Goal: Task Accomplishment & Management: Use online tool/utility

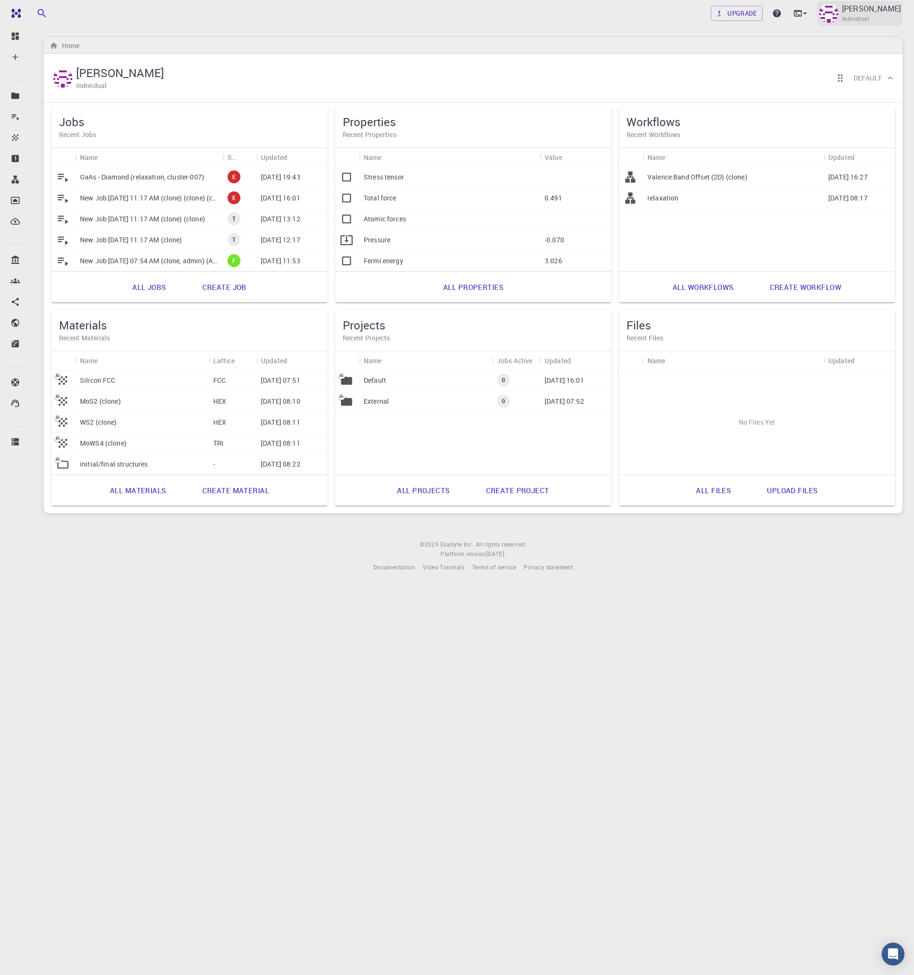
click at [857, 19] on div "[PERSON_NAME] Individual" at bounding box center [872, 13] width 59 height 21
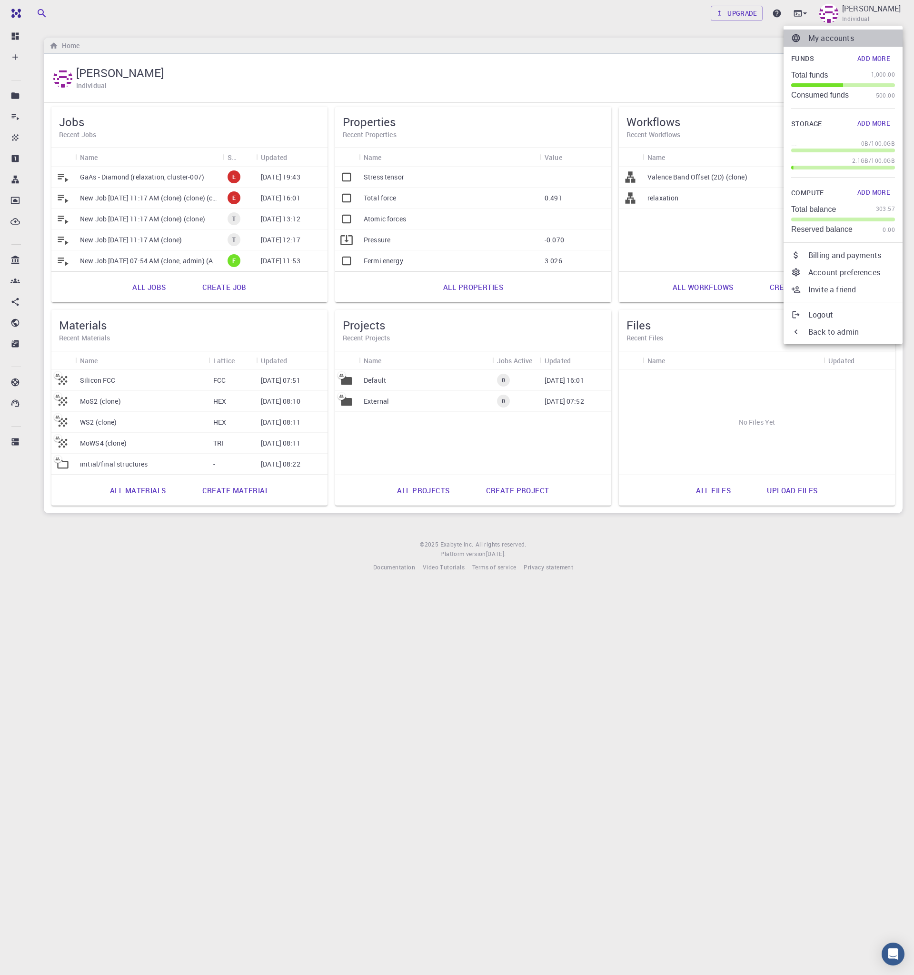
click at [823, 35] on p "My accounts" at bounding box center [852, 37] width 87 height 11
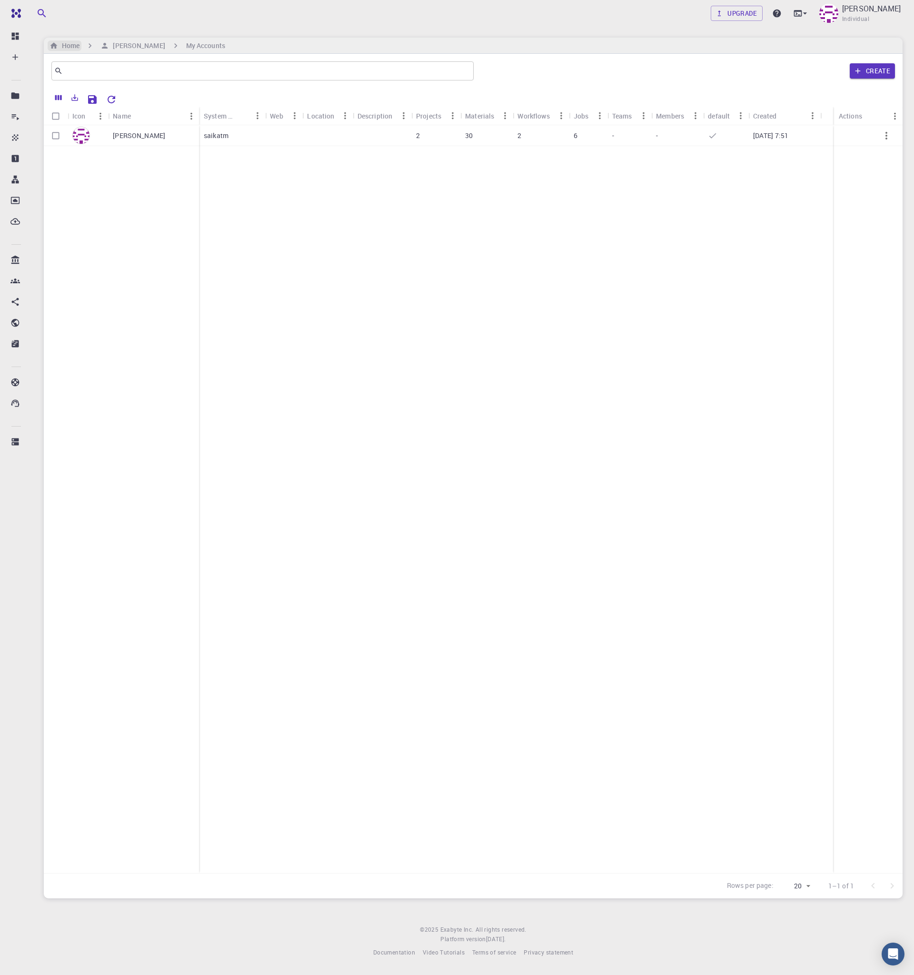
click at [62, 43] on h6 "Home" at bounding box center [68, 45] width 21 height 10
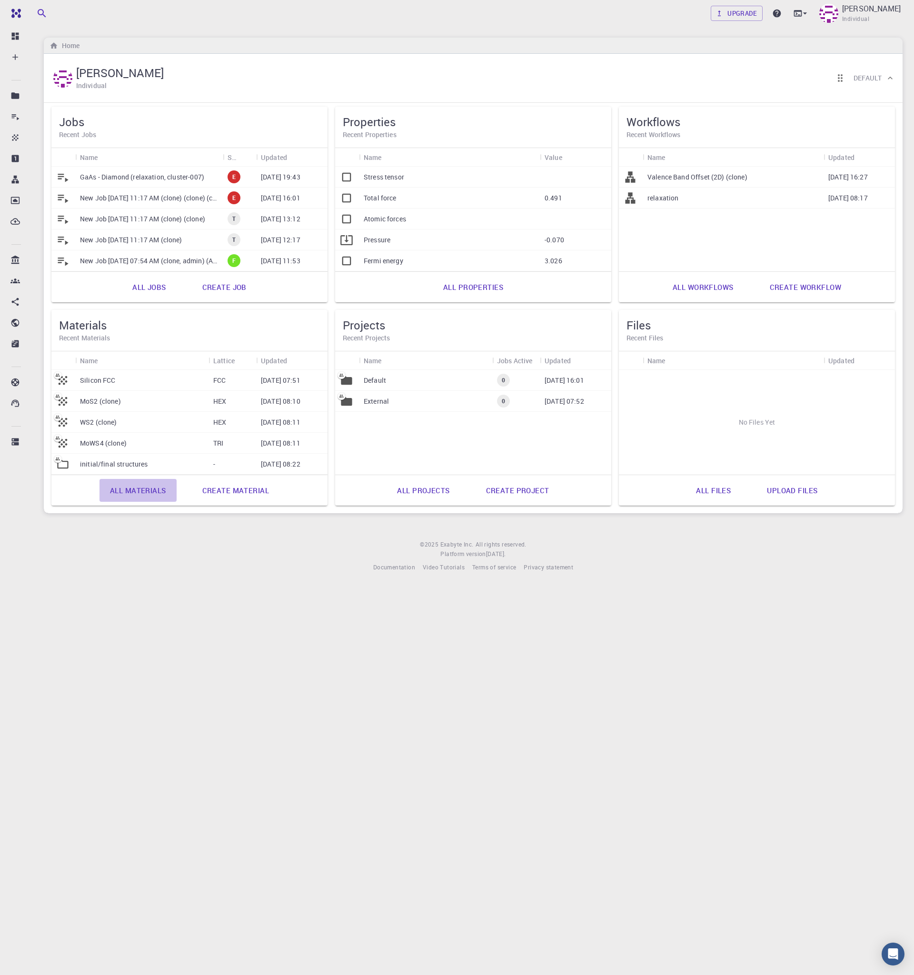
click at [135, 488] on link "All materials" at bounding box center [138, 490] width 77 height 23
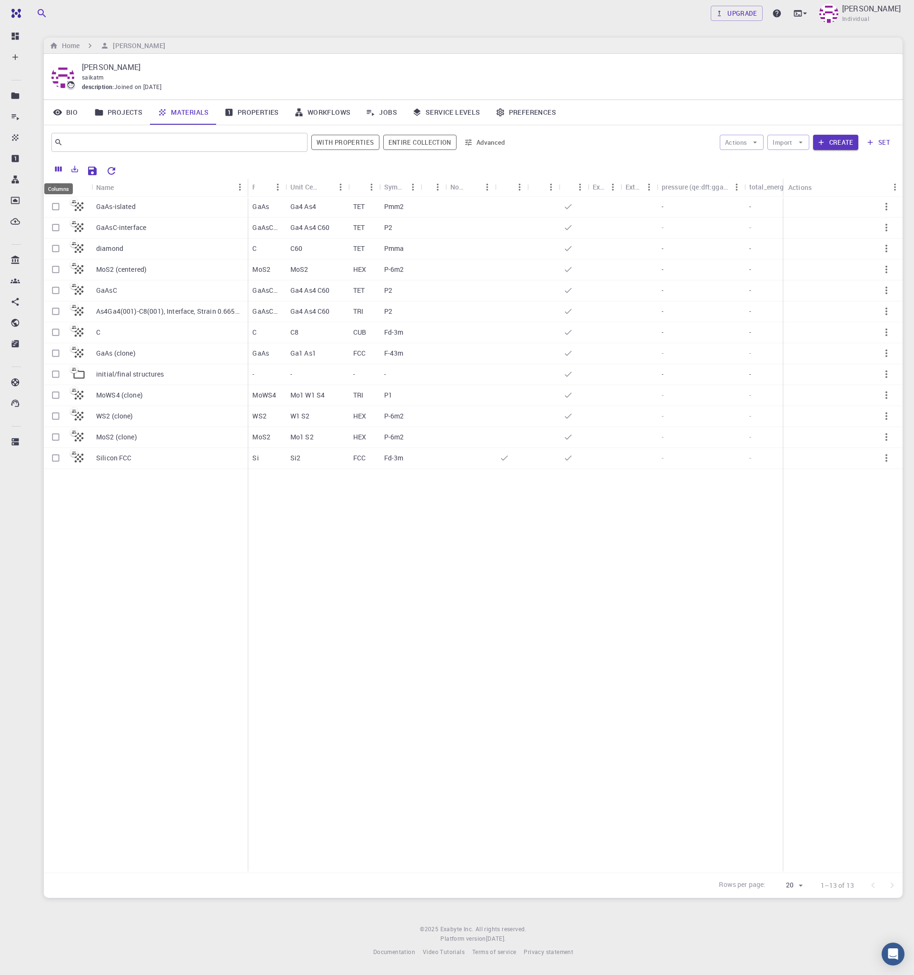
click at [55, 165] on icon "Columns" at bounding box center [58, 169] width 9 height 9
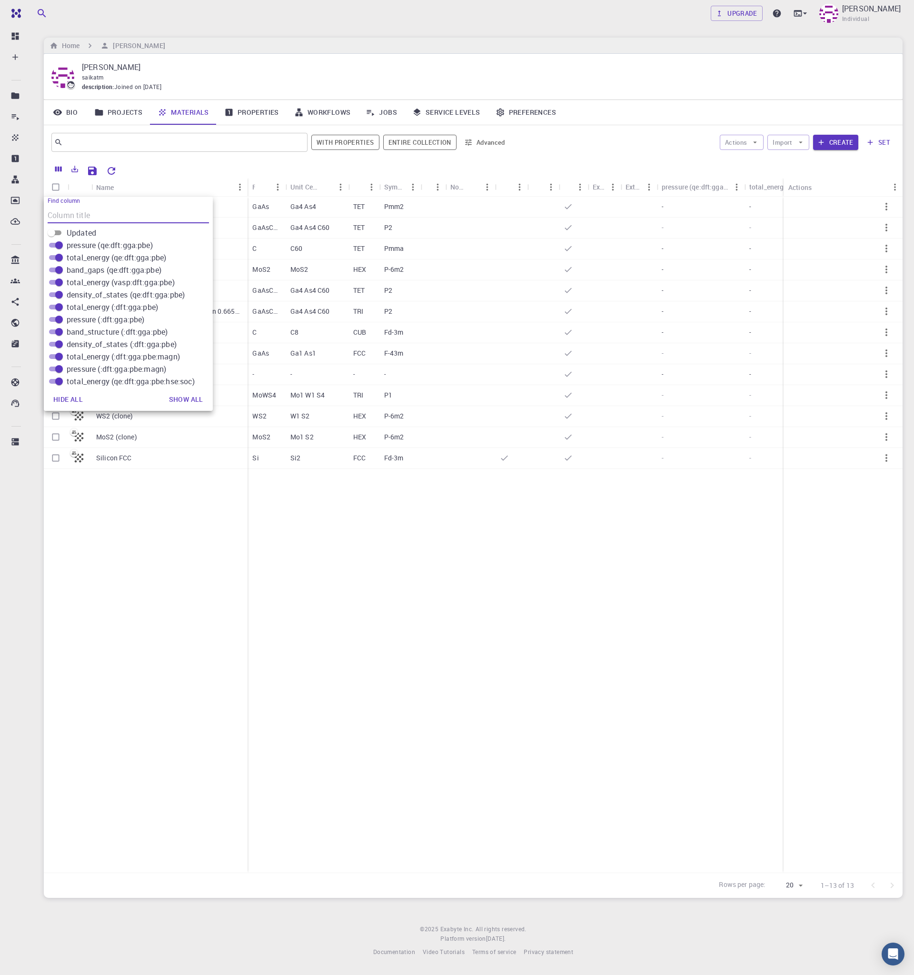
scroll to position [143, 0]
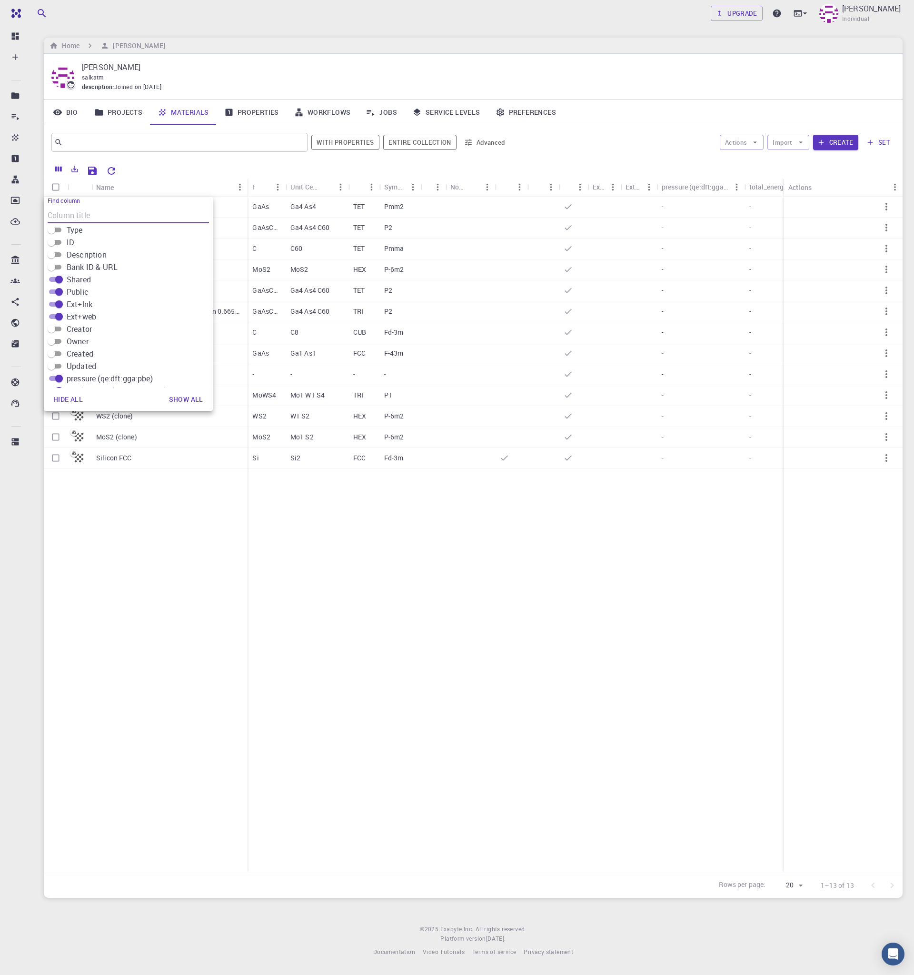
click at [59, 352] on input "Created" at bounding box center [51, 353] width 34 height 11
checkbox input "true"
click at [57, 367] on input "Updated" at bounding box center [51, 366] width 34 height 11
checkbox input "true"
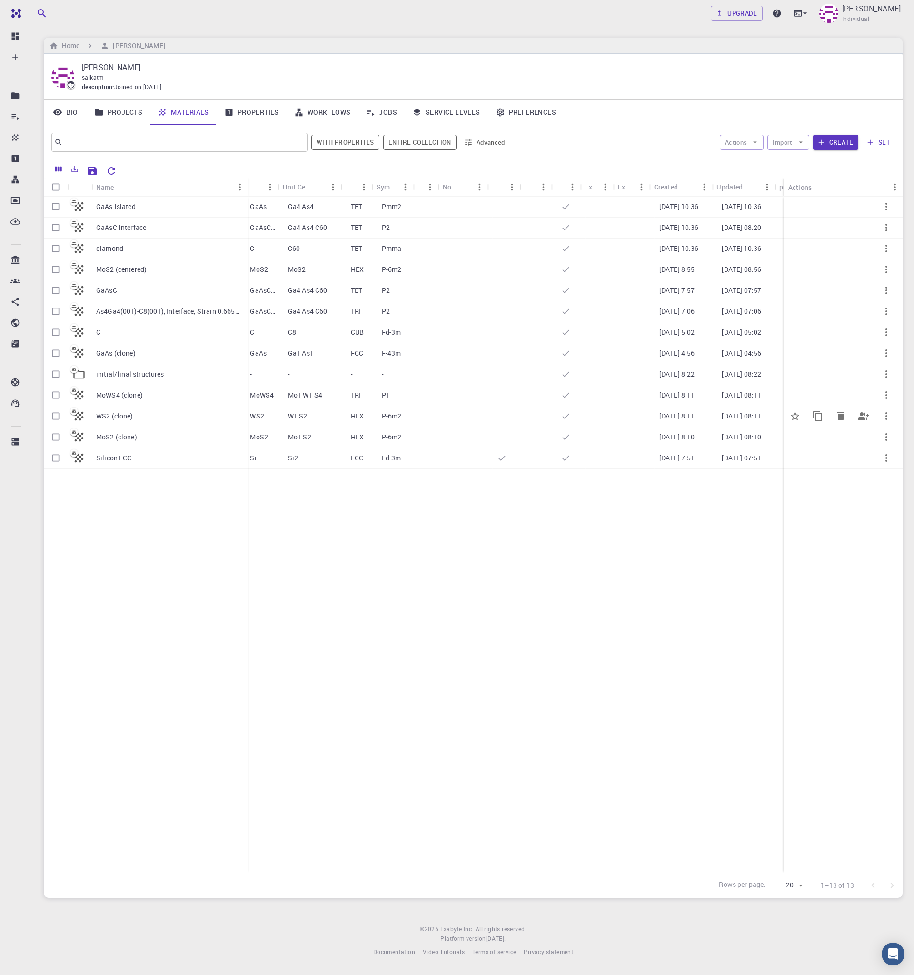
scroll to position [0, 0]
click at [331, 110] on link "Workflows" at bounding box center [323, 112] width 72 height 25
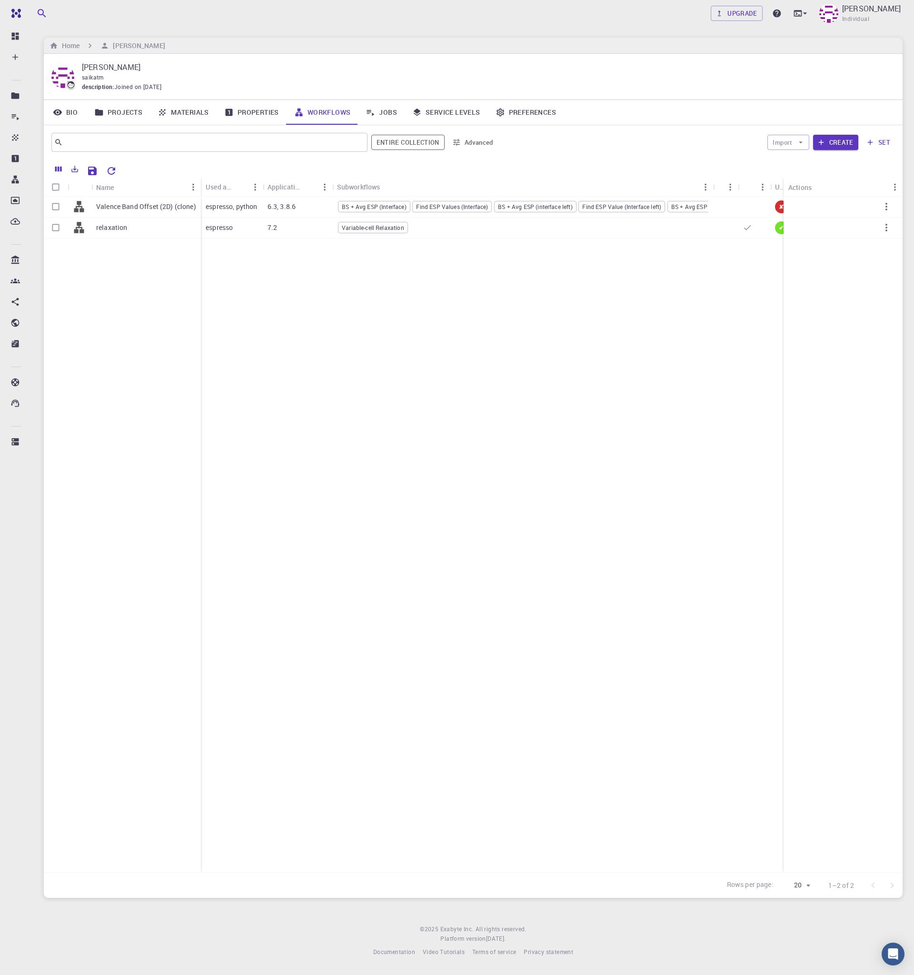
click at [798, 129] on div "​ Entire collection Advanced Import Create set" at bounding box center [473, 142] width 859 height 34
click at [794, 135] on button "Import" at bounding box center [788, 142] width 41 height 15
click at [835, 158] on span "Import From Bank" at bounding box center [817, 162] width 49 height 10
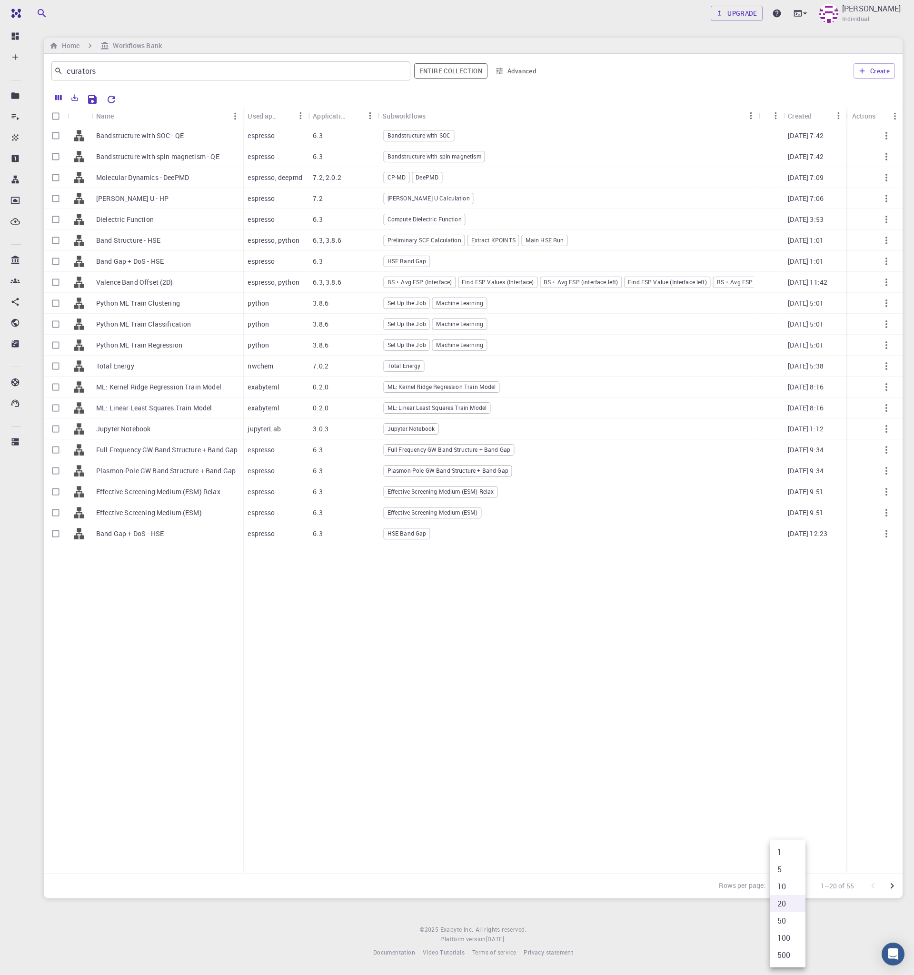
click at [796, 885] on body "Free Dashboard Create New Job New Material Create Material Upload File Import f…" at bounding box center [457, 487] width 914 height 975
click at [790, 934] on li "100" at bounding box center [788, 938] width 36 height 17
type input "100"
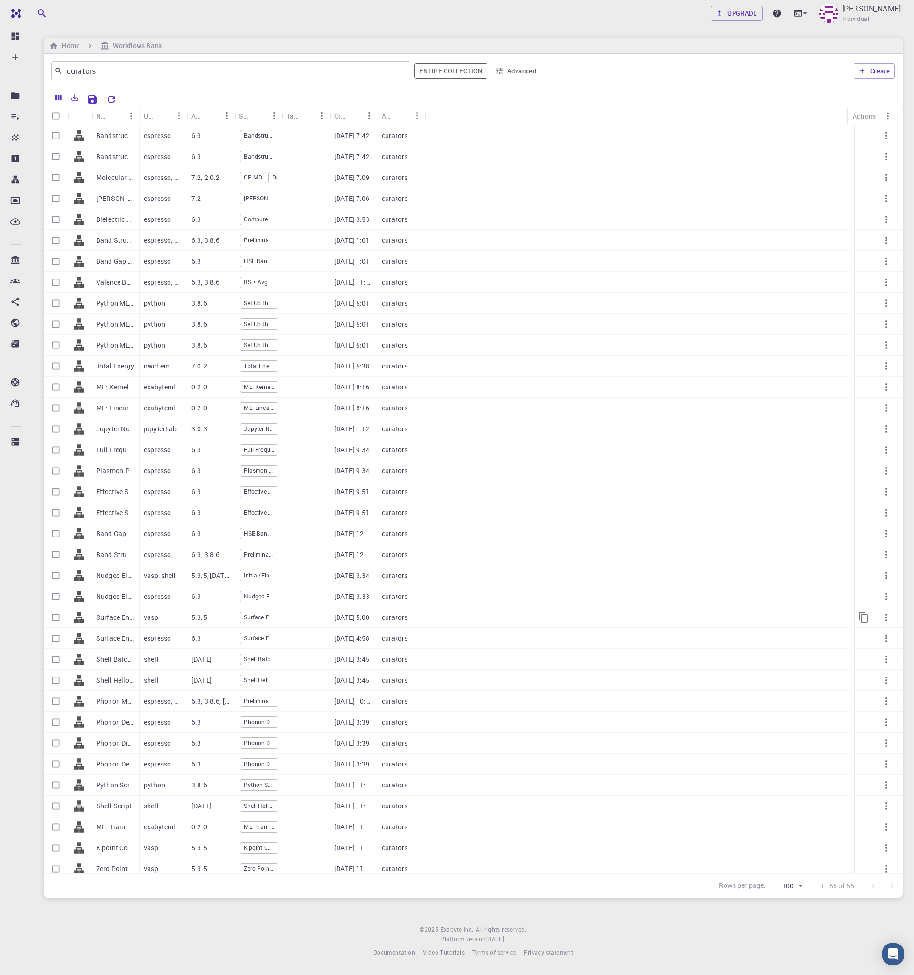
scroll to position [404, 0]
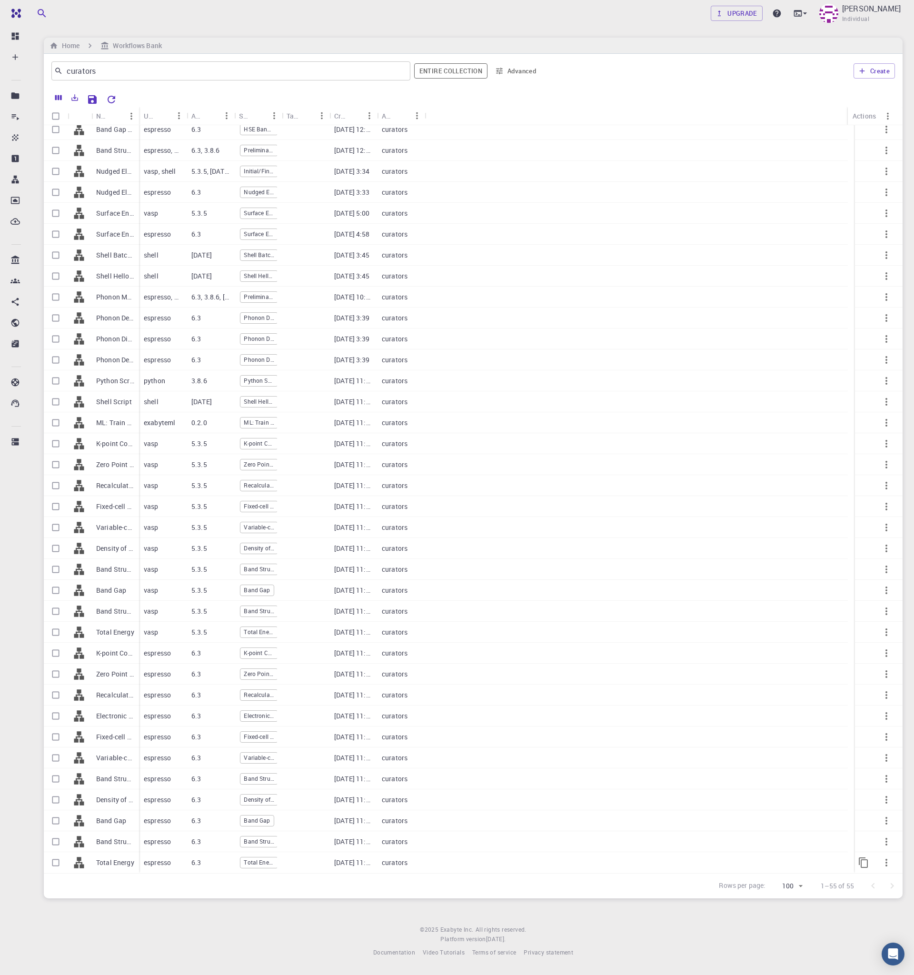
click at [55, 861] on input "Select row" at bounding box center [56, 863] width 18 height 18
checkbox input "true"
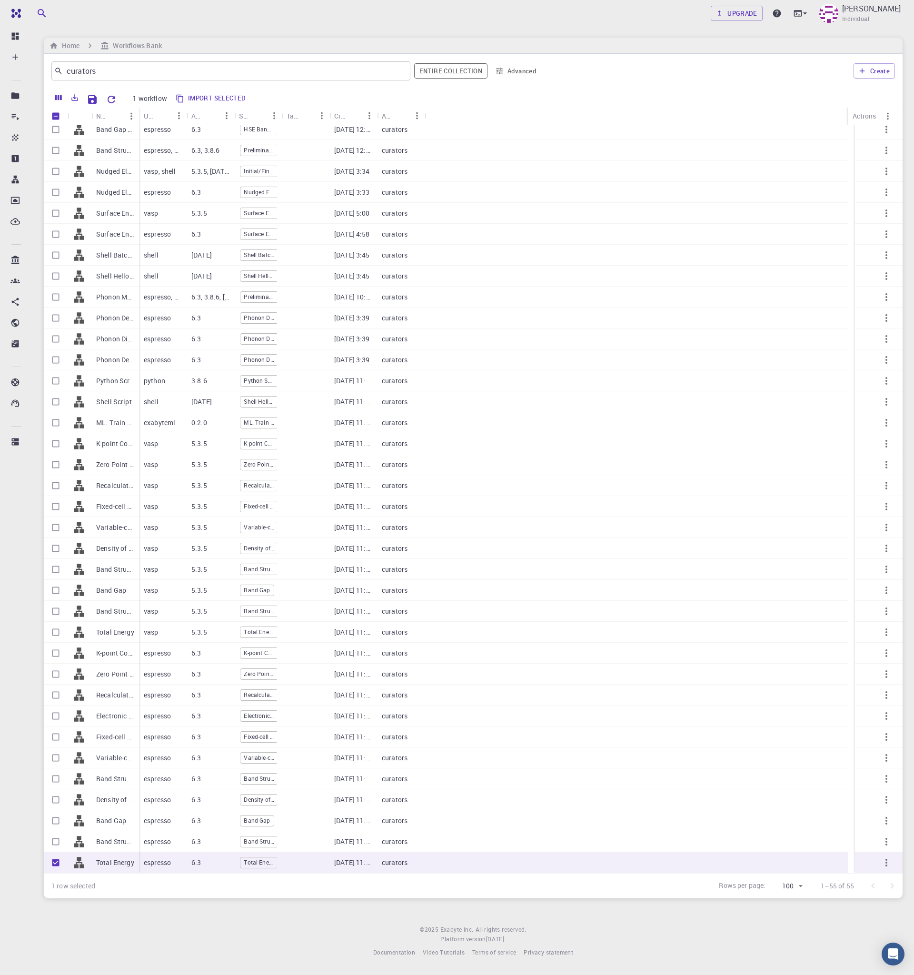
click at [204, 98] on button "Import selected" at bounding box center [211, 98] width 77 height 15
click at [55, 864] on input "Unselect row" at bounding box center [56, 863] width 18 height 18
checkbox input "false"
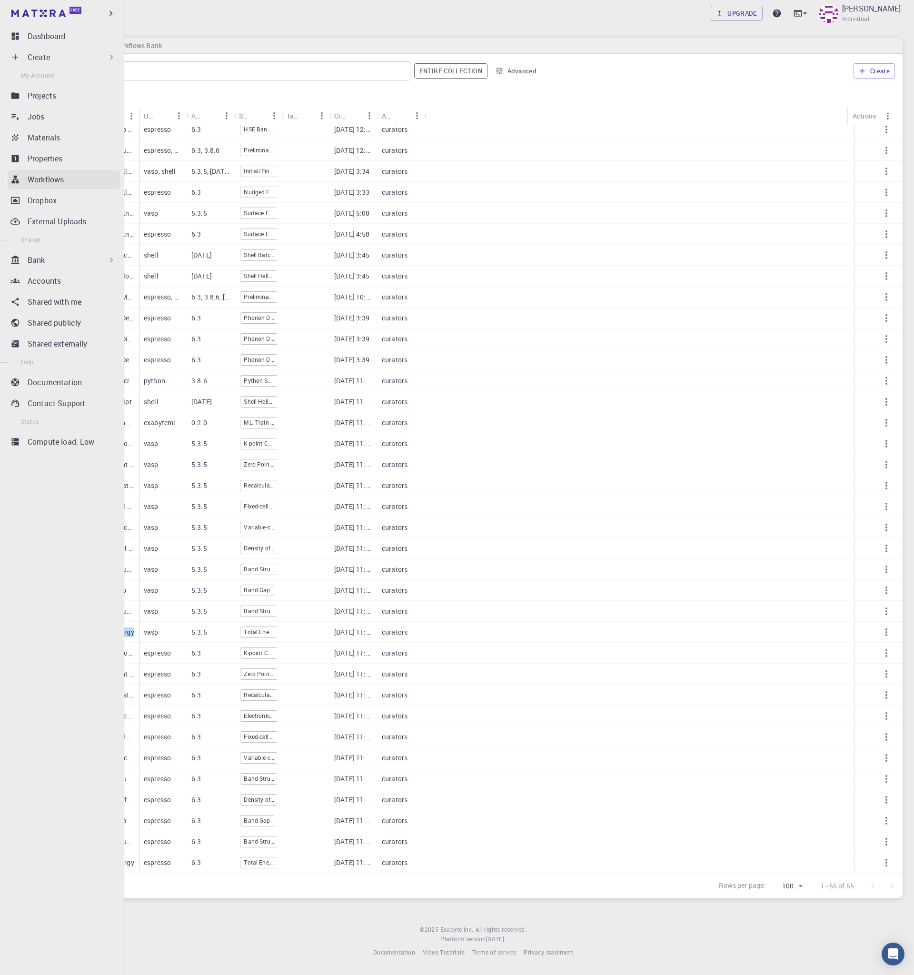
click at [62, 185] on p "Workflows" at bounding box center [46, 179] width 36 height 11
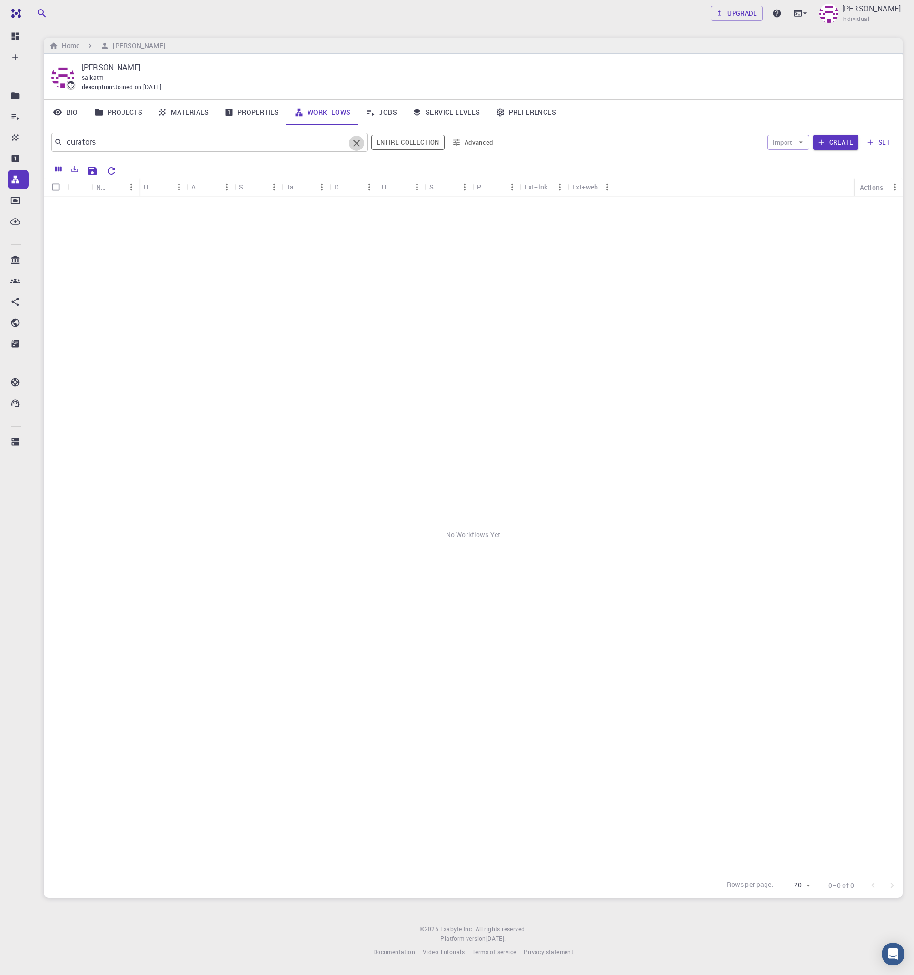
click at [354, 141] on icon "Clear" at bounding box center [356, 143] width 11 height 11
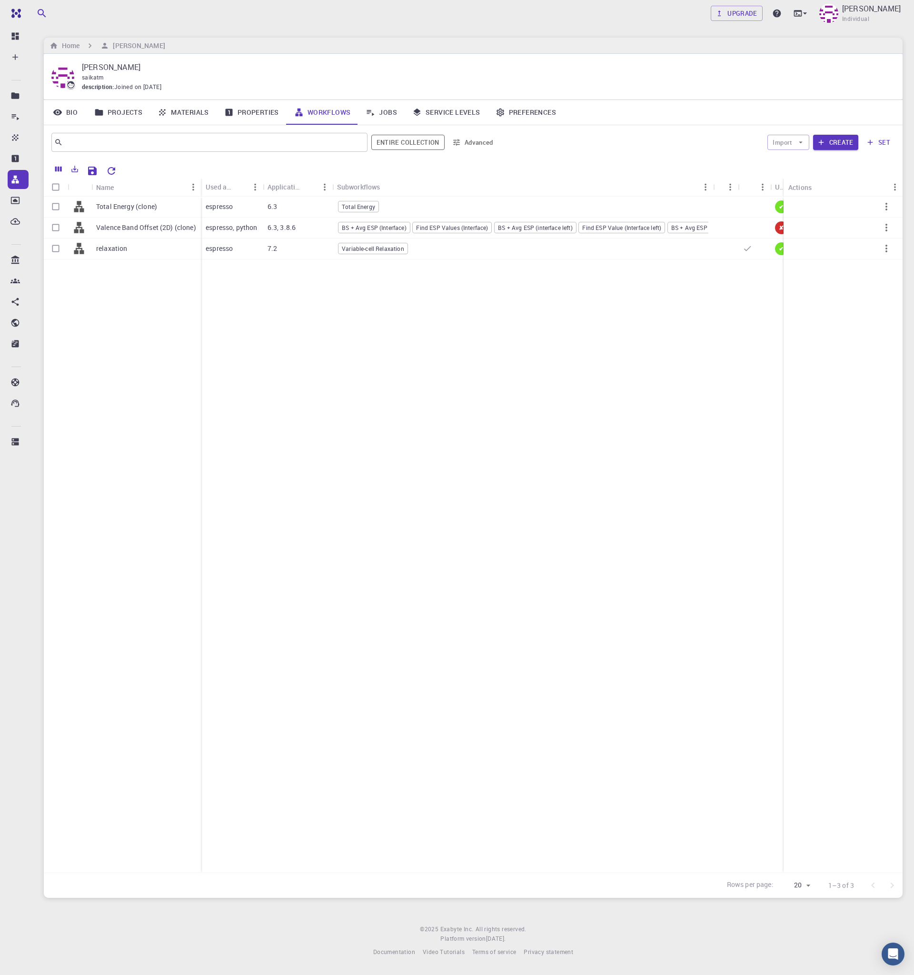
click at [170, 203] on div "Total Energy (clone)" at bounding box center [146, 207] width 110 height 21
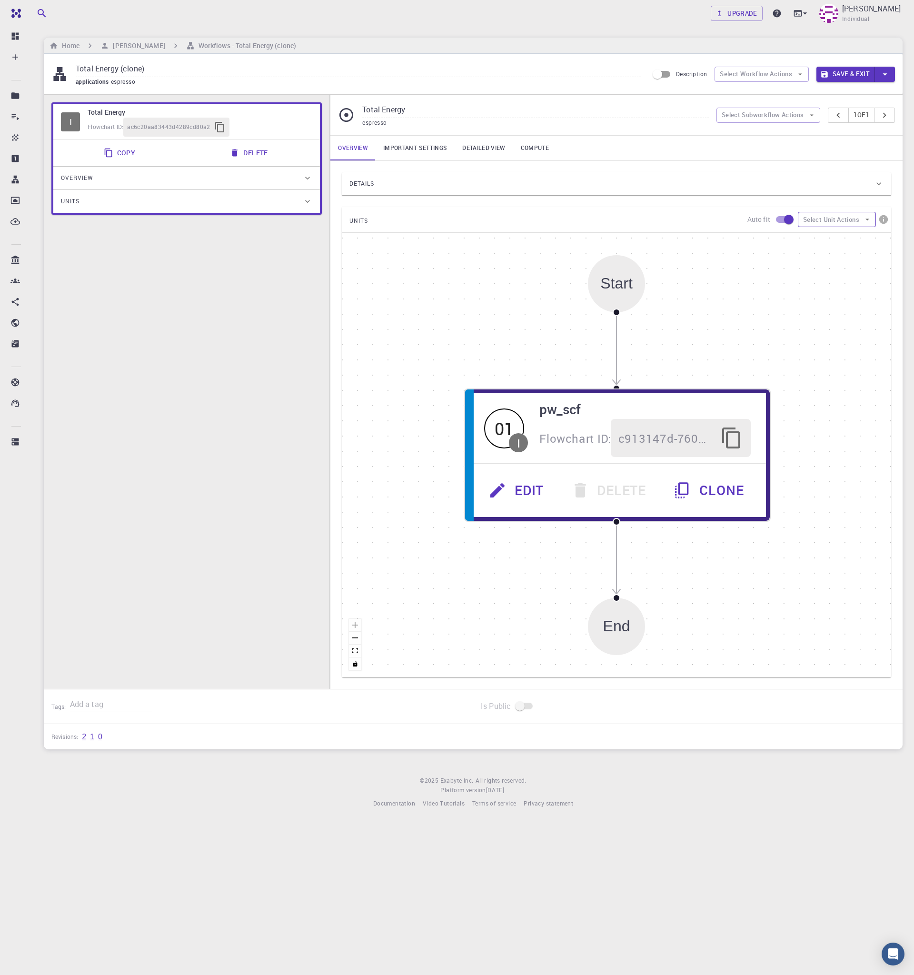
click at [853, 218] on button "Select Unit Actions" at bounding box center [837, 219] width 78 height 15
click at [841, 240] on span "Add Unit" at bounding box center [846, 239] width 46 height 10
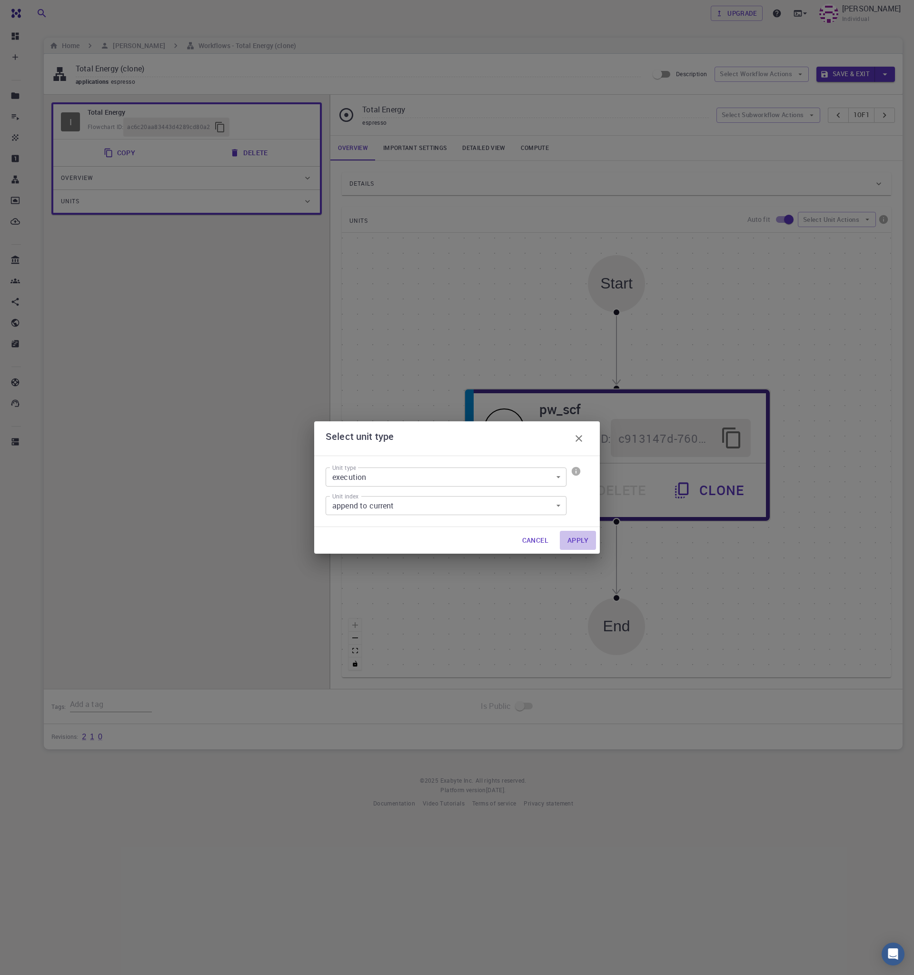
click at [578, 545] on button "Apply" at bounding box center [578, 540] width 36 height 19
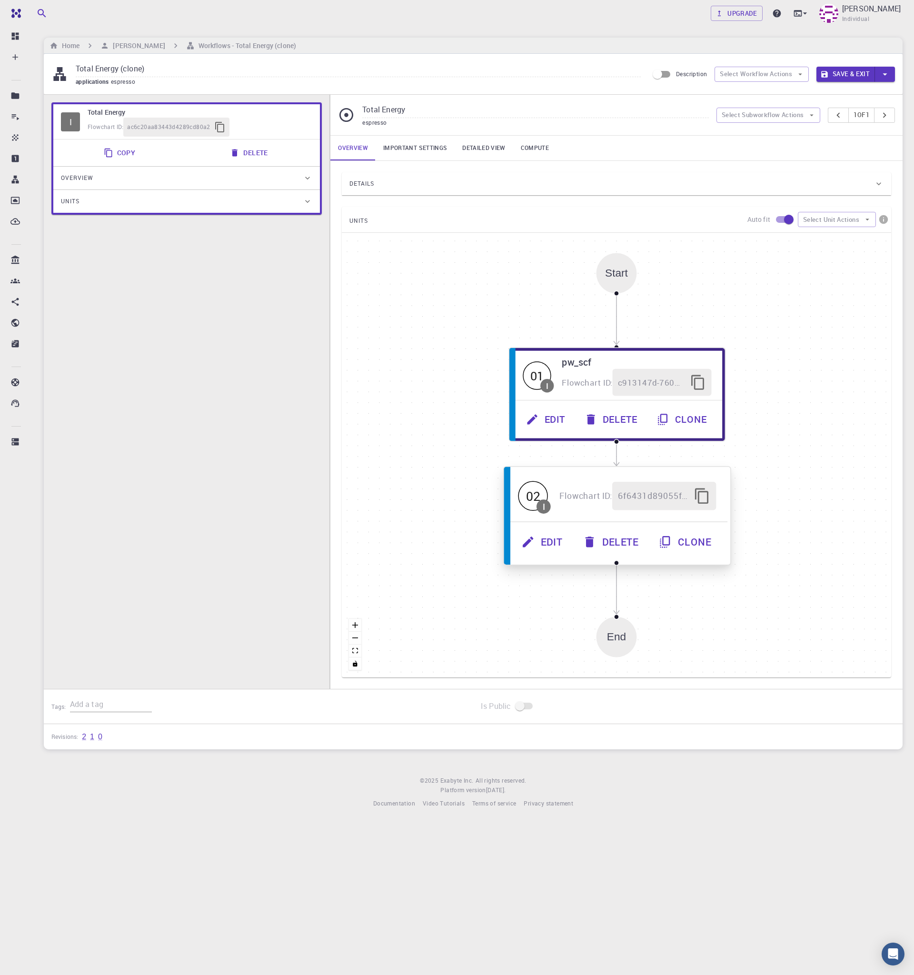
click at [545, 543] on button "Edit" at bounding box center [543, 542] width 61 height 28
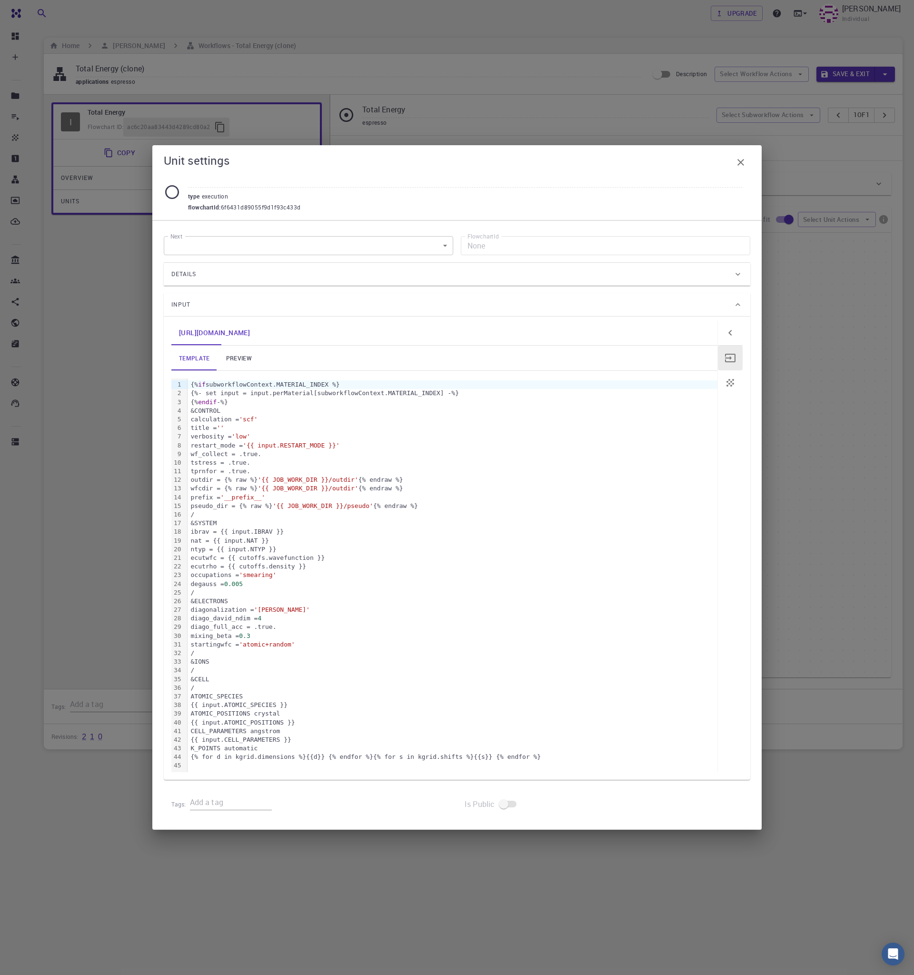
click at [262, 247] on body "Free Dashboard Create New Job New Material Create Material Upload File Import f…" at bounding box center [457, 487] width 914 height 975
click at [587, 185] on div at bounding box center [457, 487] width 914 height 975
click at [750, 161] on button "button" at bounding box center [741, 162] width 19 height 19
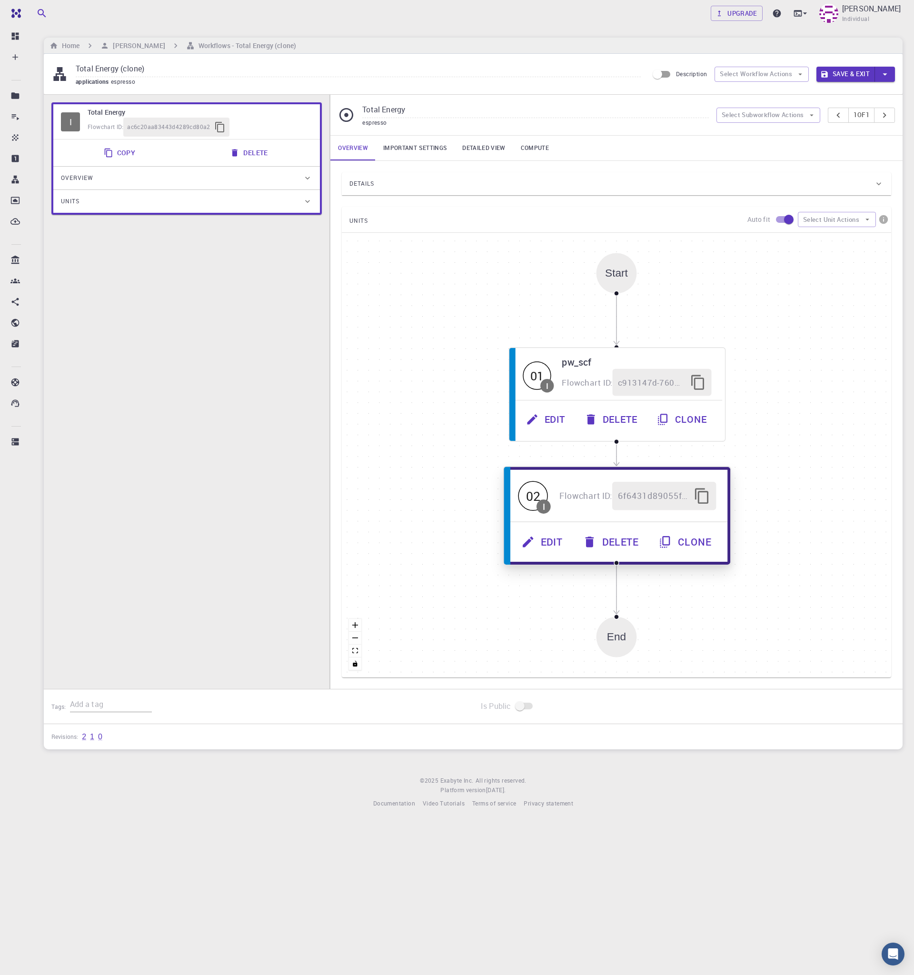
click at [547, 544] on button "Edit" at bounding box center [543, 542] width 61 height 28
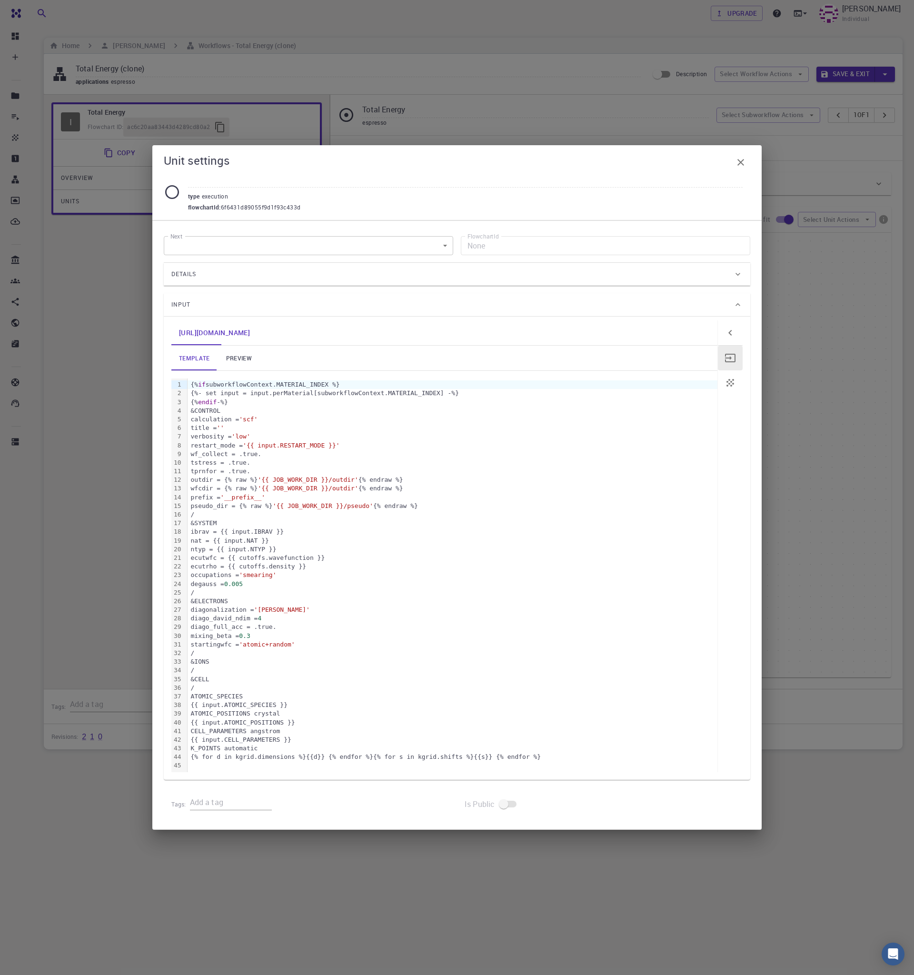
click at [489, 275] on div "Details" at bounding box center [452, 274] width 562 height 15
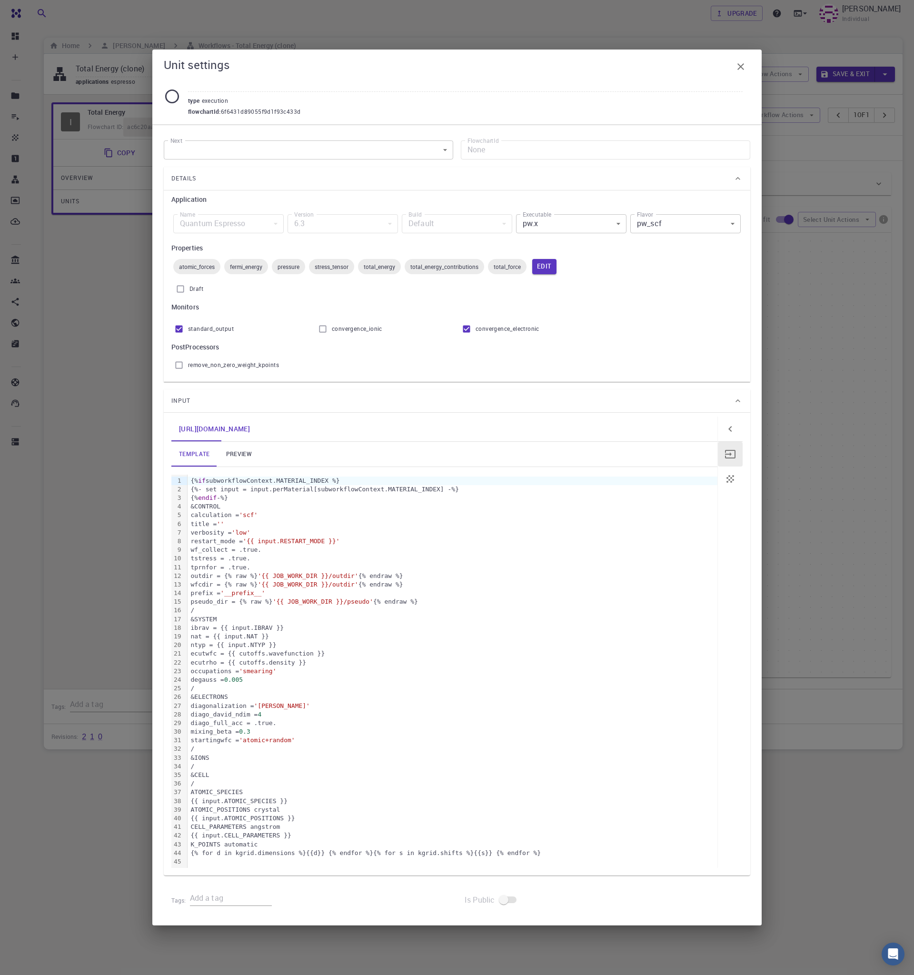
click at [576, 224] on body "Free Dashboard Create New Job New Material Create Material Upload File Import f…" at bounding box center [457, 487] width 914 height 975
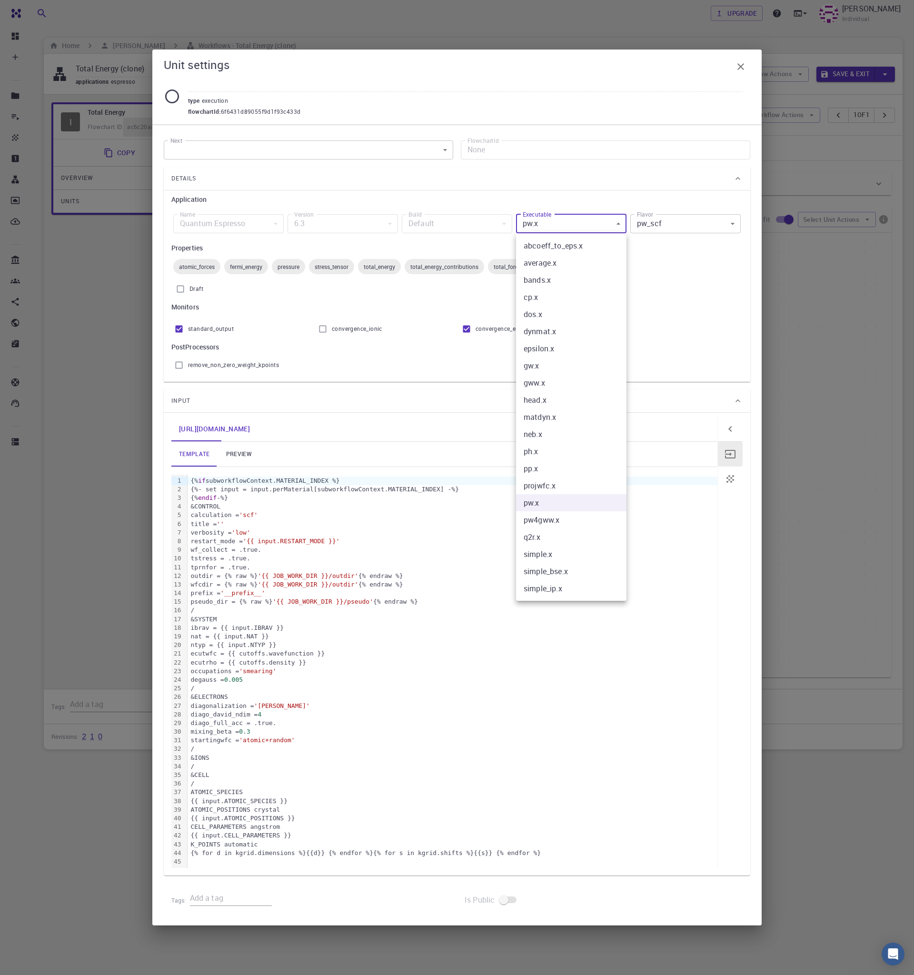
click at [548, 464] on li "pp.x" at bounding box center [571, 468] width 110 height 17
type input "pp.x"
type input "pp_density"
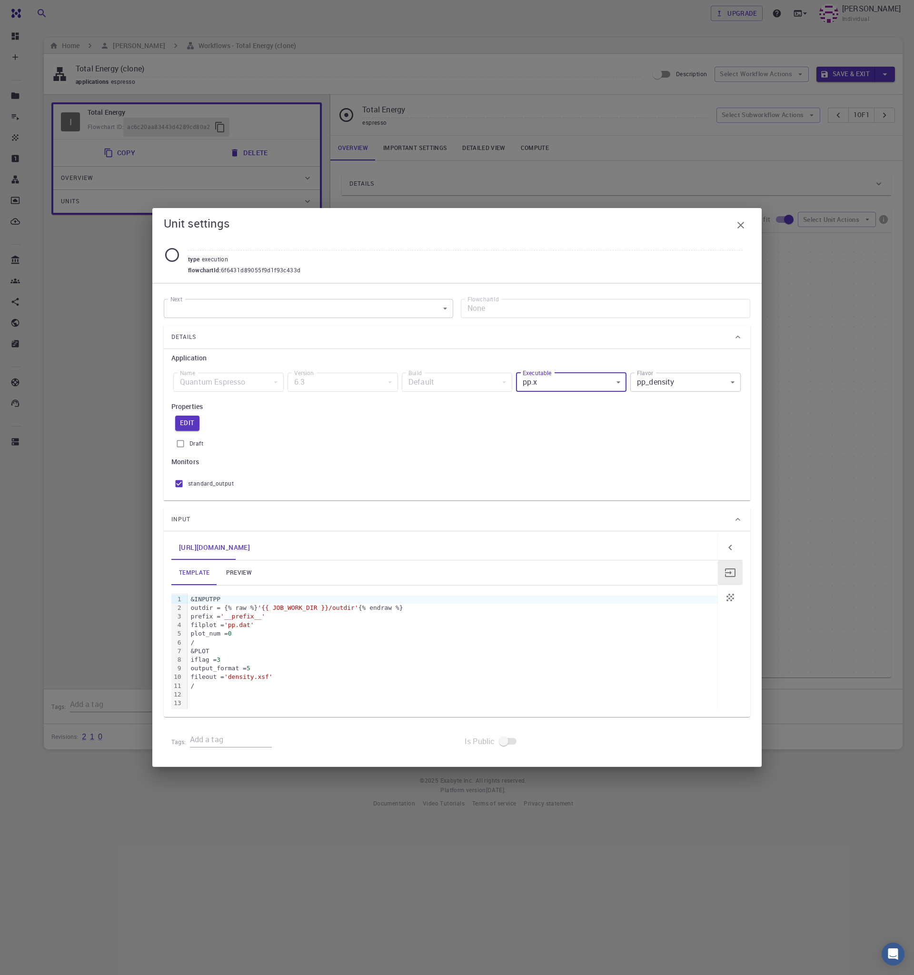
click at [312, 670] on div "output_format = 5" at bounding box center [453, 668] width 530 height 9
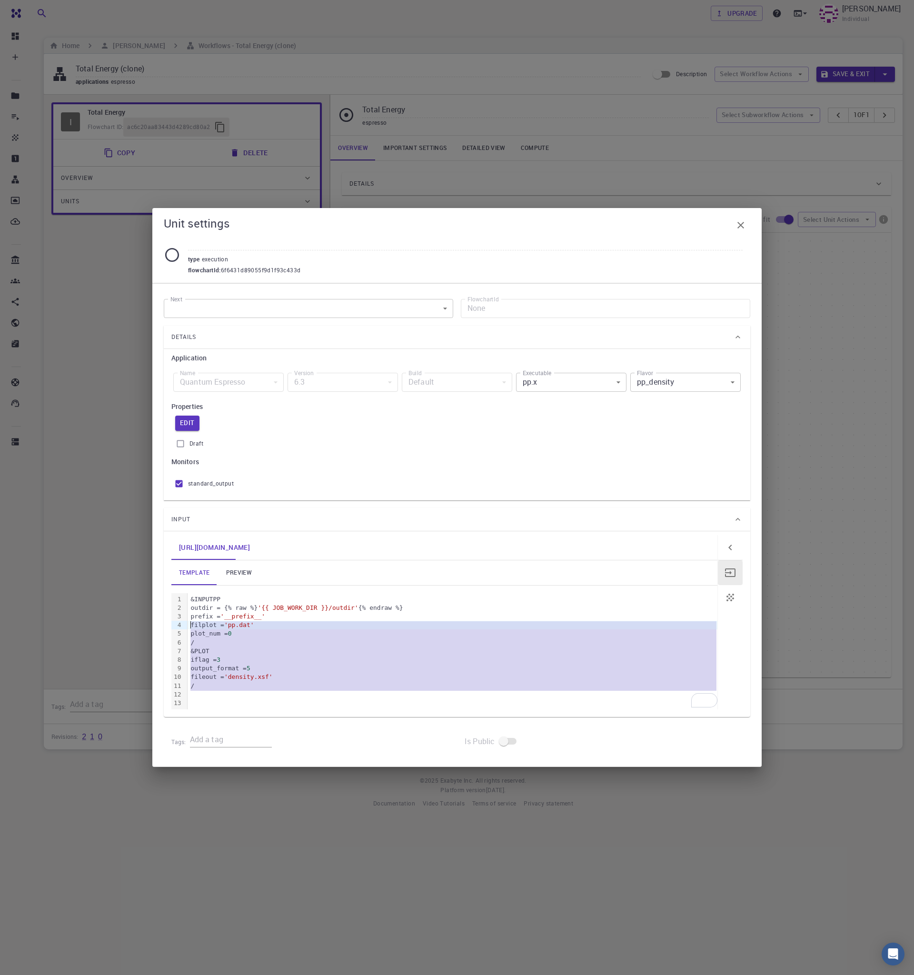
drag, startPoint x: 213, startPoint y: 691, endPoint x: 161, endPoint y: 628, distance: 80.9
click at [161, 628] on div "Next ​ Next FlowchartId None FlowchartId Details Application Name Quantum Espre…" at bounding box center [457, 525] width 610 height 484
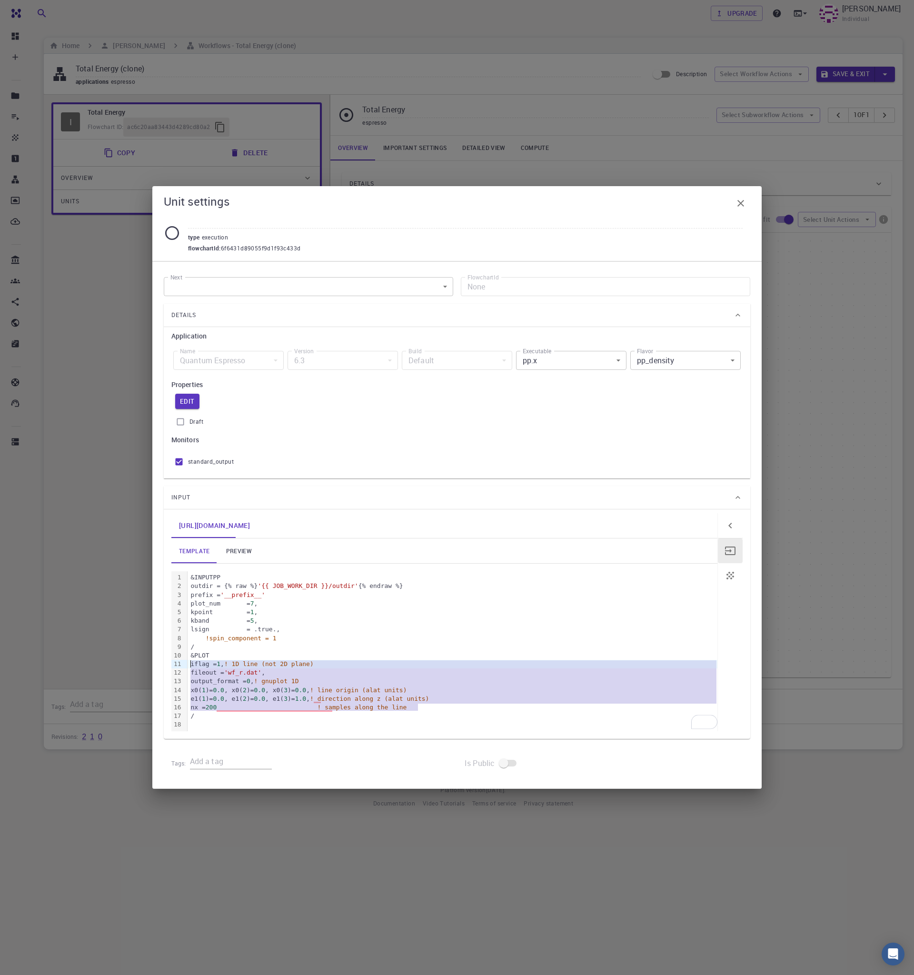
drag, startPoint x: 455, startPoint y: 705, endPoint x: 147, endPoint y: 661, distance: 310.8
click at [147, 661] on div "Unit settings type execution flowchartId : 6f6431d89055f9d1f93c433d Next ​ Next…" at bounding box center [457, 487] width 914 height 975
click at [324, 674] on div "fileout = 'wf_r.dat' ," at bounding box center [453, 673] width 530 height 9
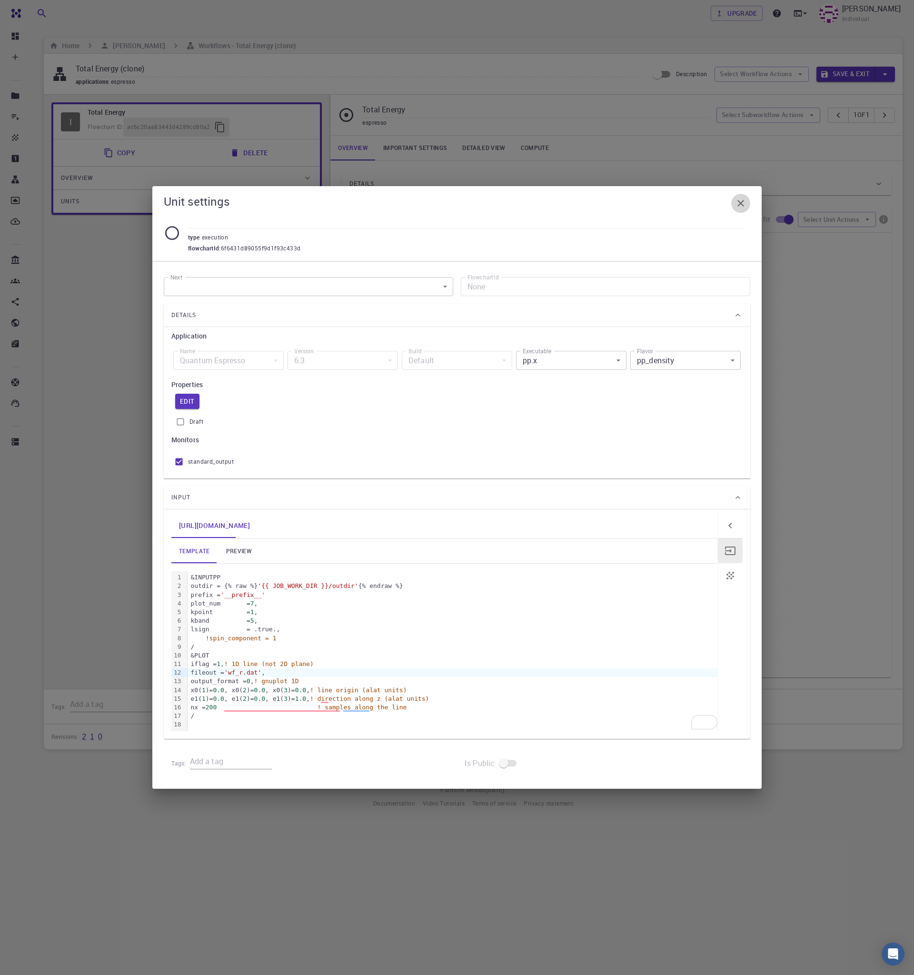
click at [738, 200] on icon "button" at bounding box center [741, 203] width 7 height 7
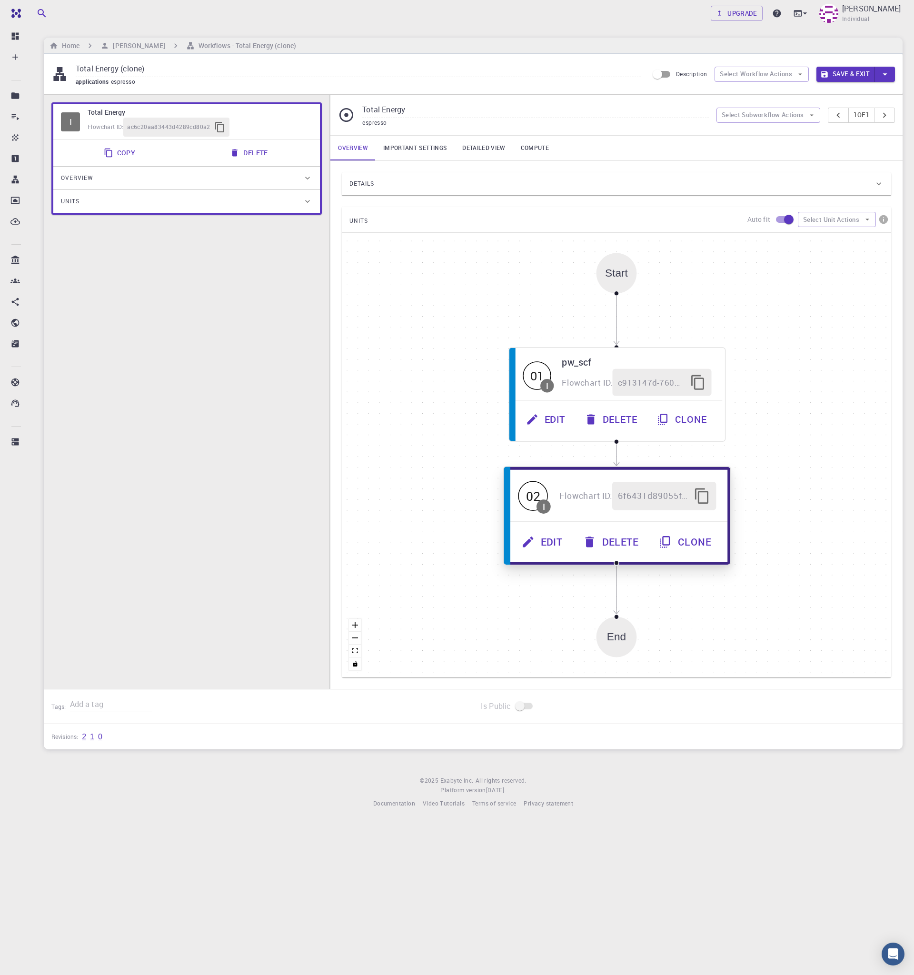
click at [564, 481] on div "02 I Flowchart ID: 6f6431d89055f9d1f93c433d" at bounding box center [617, 495] width 221 height 51
click at [559, 544] on button "Edit" at bounding box center [543, 542] width 61 height 28
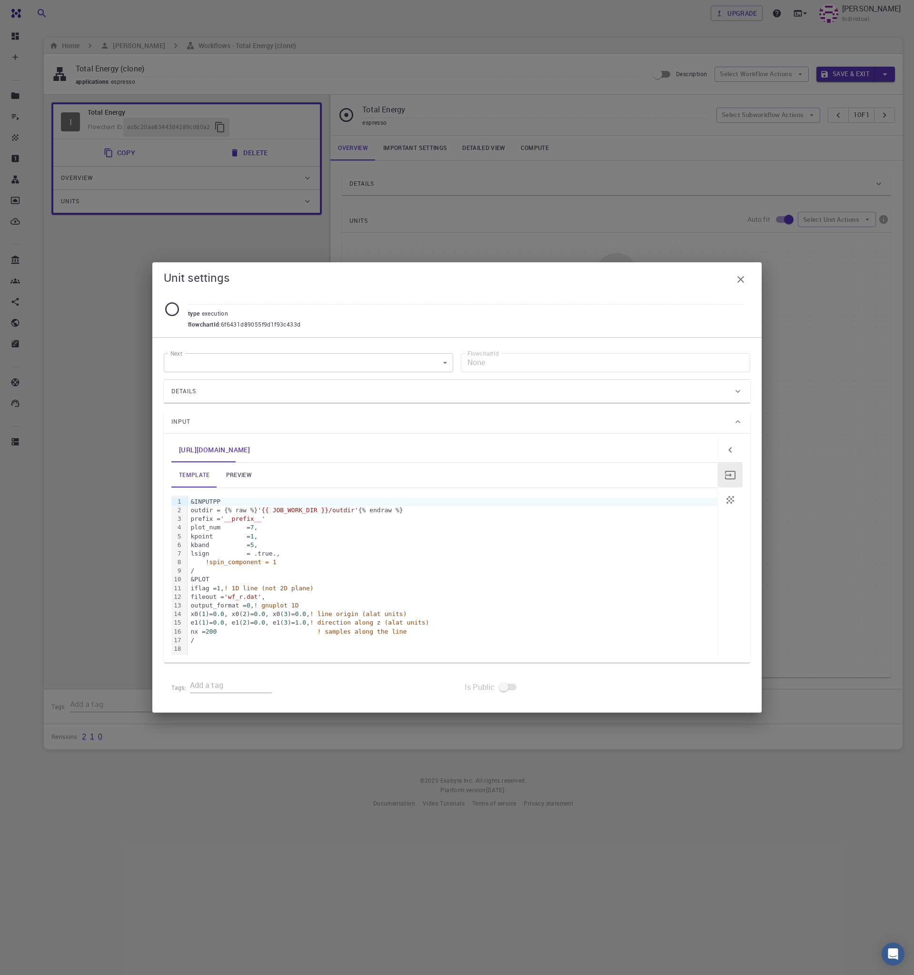
click at [262, 298] on input "text" at bounding box center [465, 297] width 555 height 16
type input "pp_wfn"
click at [732, 278] on button "button" at bounding box center [741, 279] width 19 height 19
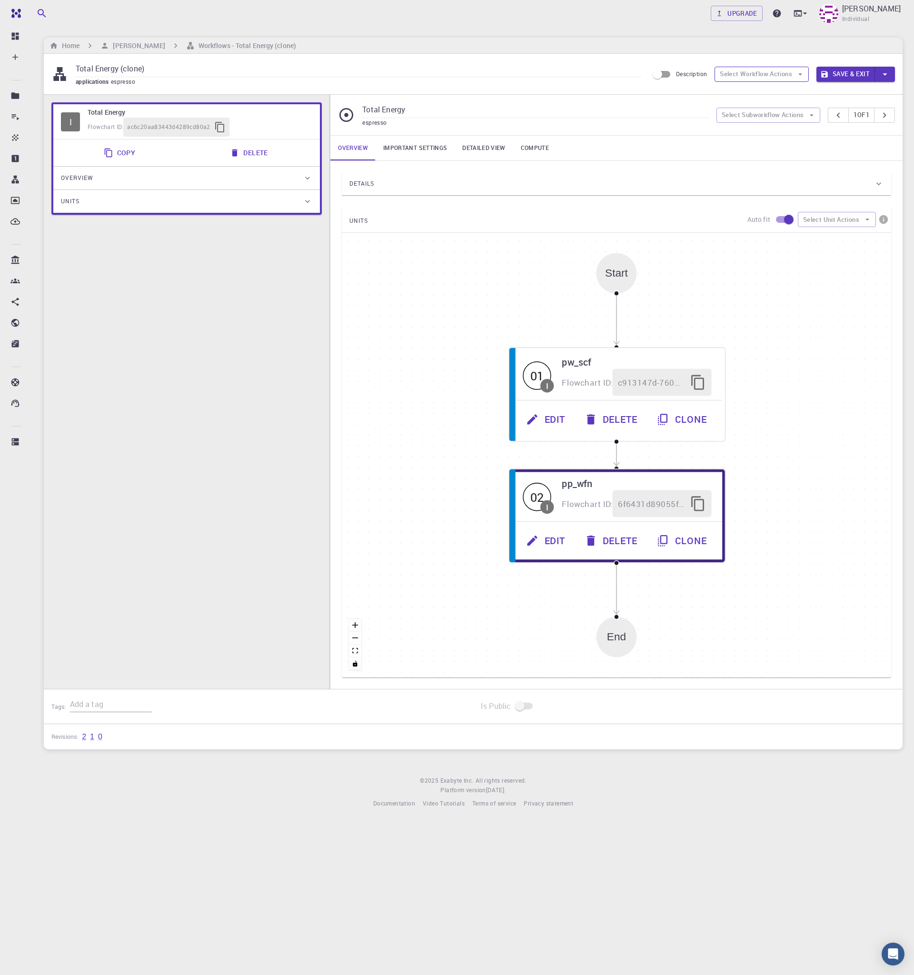
click at [751, 71] on button "Select Workflow Actions" at bounding box center [762, 74] width 94 height 15
click at [276, 119] on div "Flowchart ID: ac6c20aa83443d4289cd80a2" at bounding box center [200, 127] width 225 height 19
click at [783, 109] on button "Select Subworkflow Actions" at bounding box center [769, 115] width 104 height 15
click at [782, 152] on span "Add subworkflow" at bounding box center [773, 150] width 72 height 10
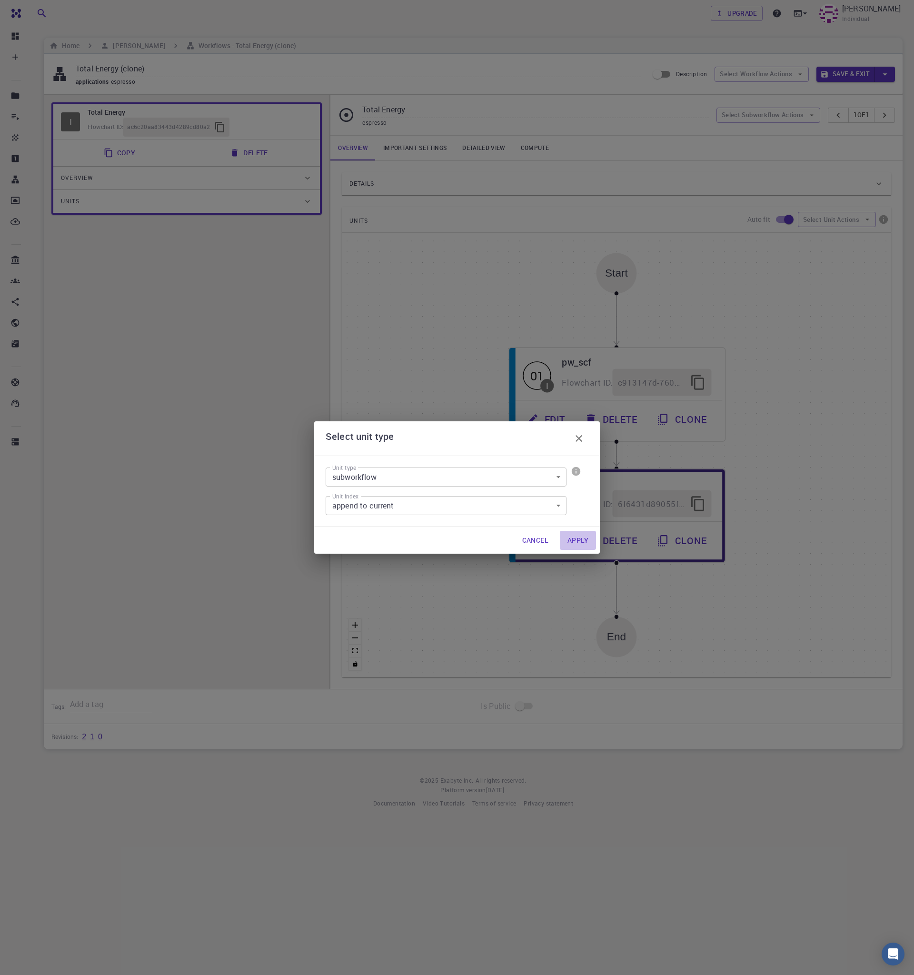
click at [570, 536] on button "Apply" at bounding box center [578, 540] width 36 height 19
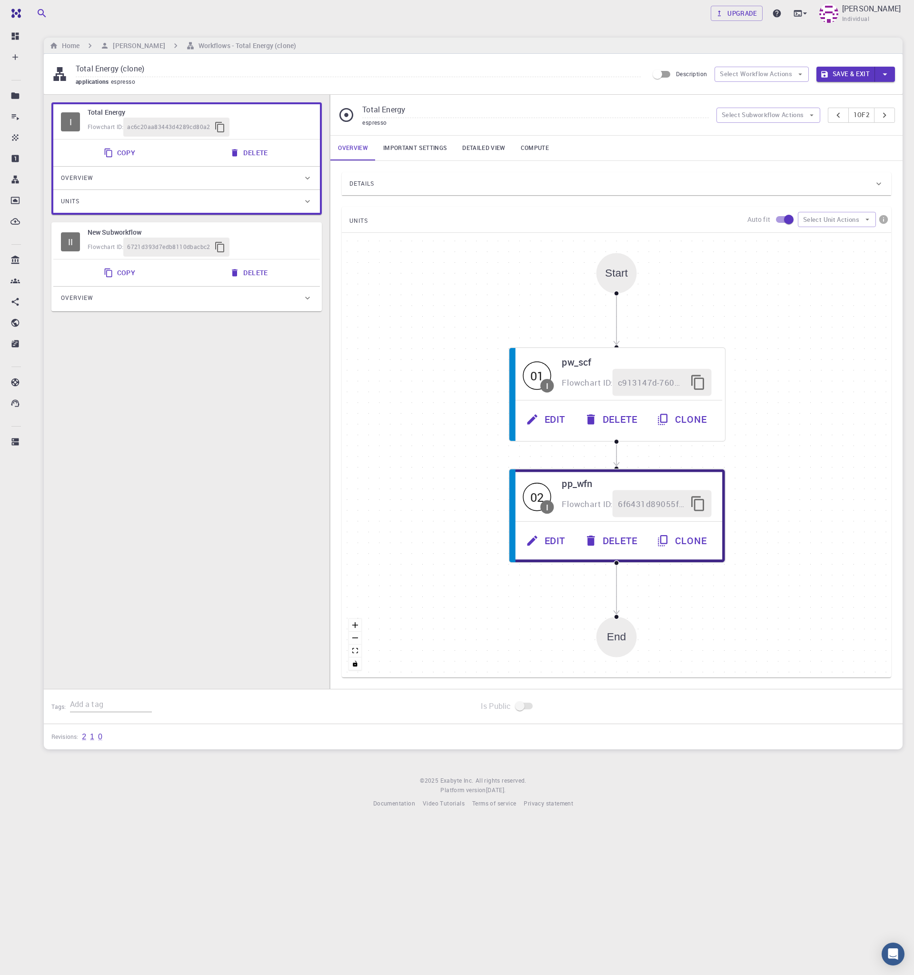
click at [262, 243] on div "Flowchart ID: 6721d393d7edb8110dbacbc2" at bounding box center [200, 247] width 225 height 19
type input "New Subworkflow"
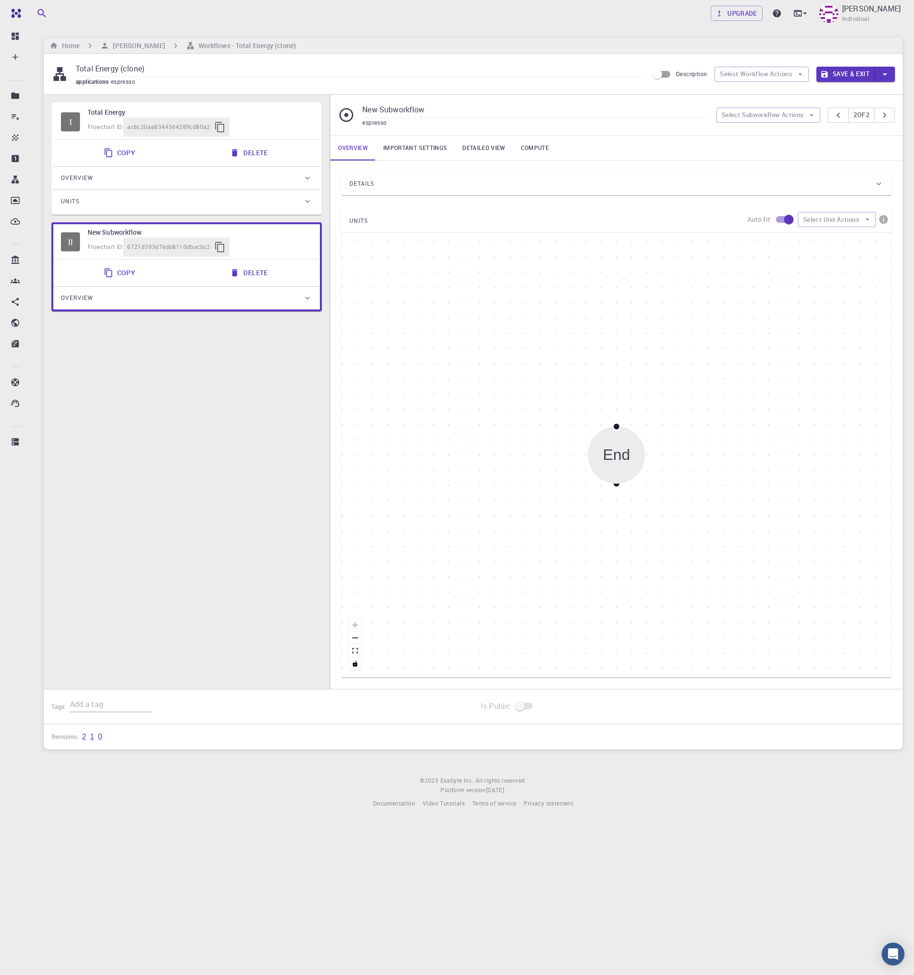
click at [588, 184] on div "Details" at bounding box center [612, 183] width 525 height 15
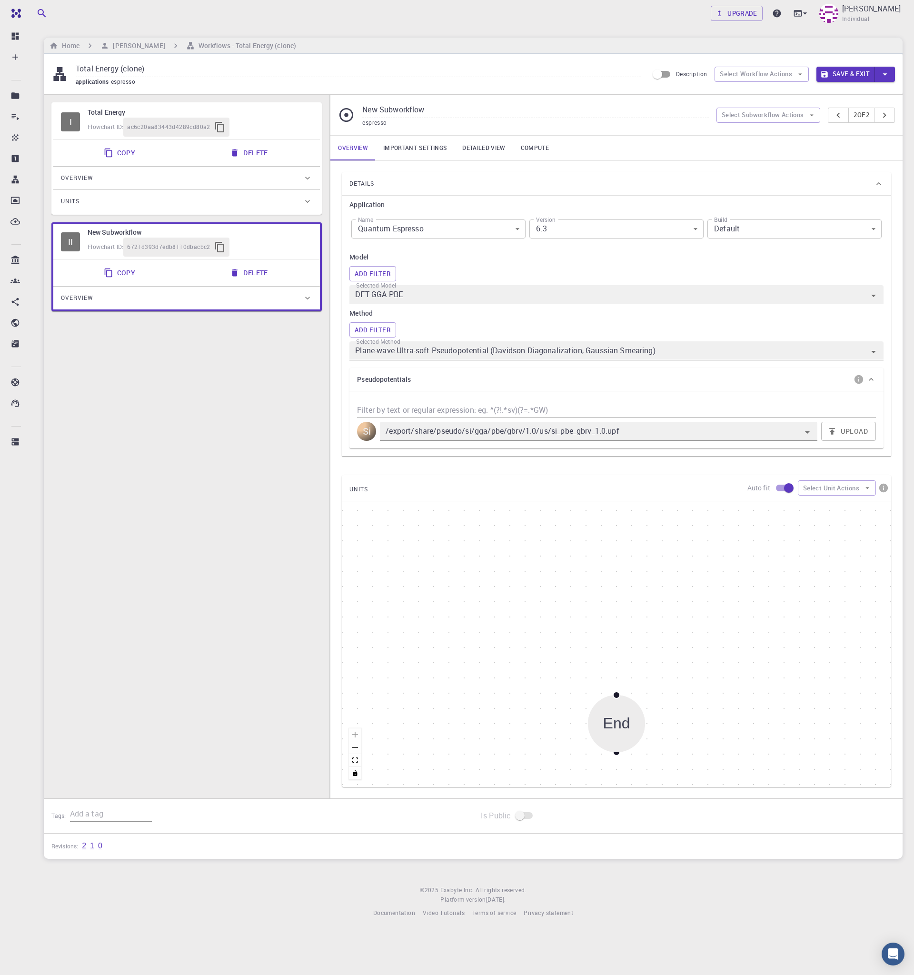
click at [451, 229] on body "Free Dashboard Create New Job New Material Create Material Upload File Import f…" at bounding box center [457, 487] width 914 height 975
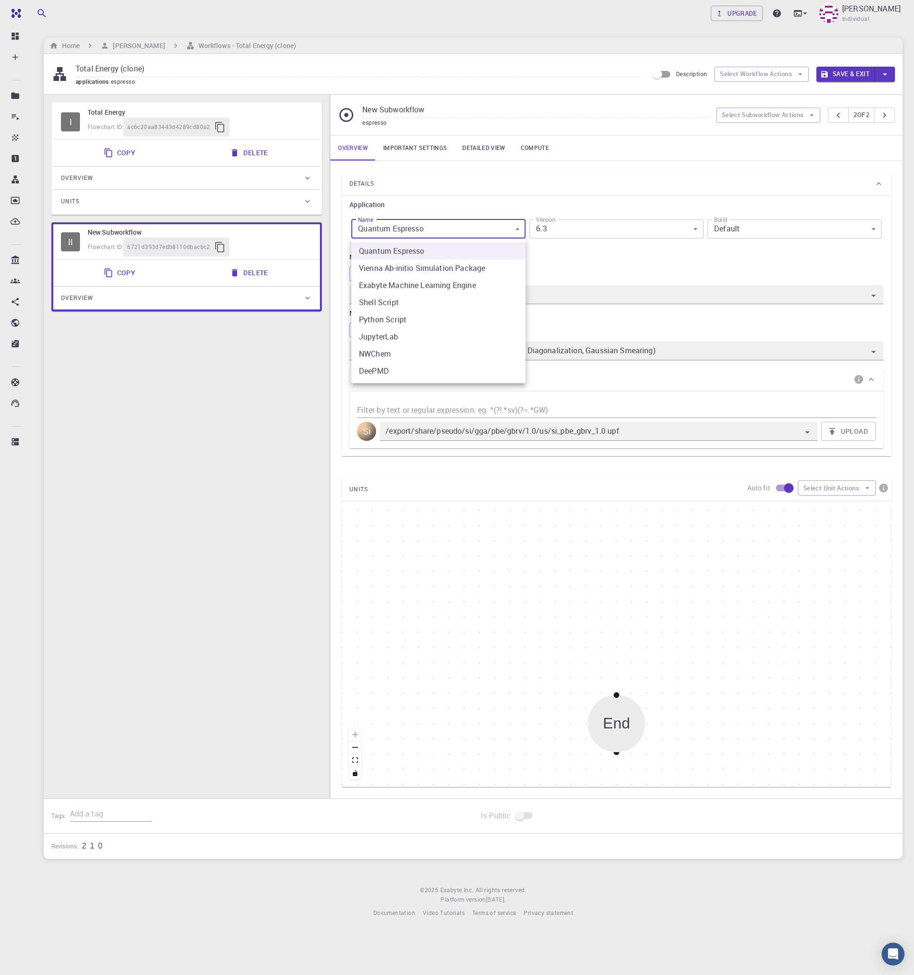
click at [436, 320] on li "Python Script" at bounding box center [438, 319] width 174 height 17
type input "python"
type input "3.8.6"
type input "python"
type input "3.8.6"
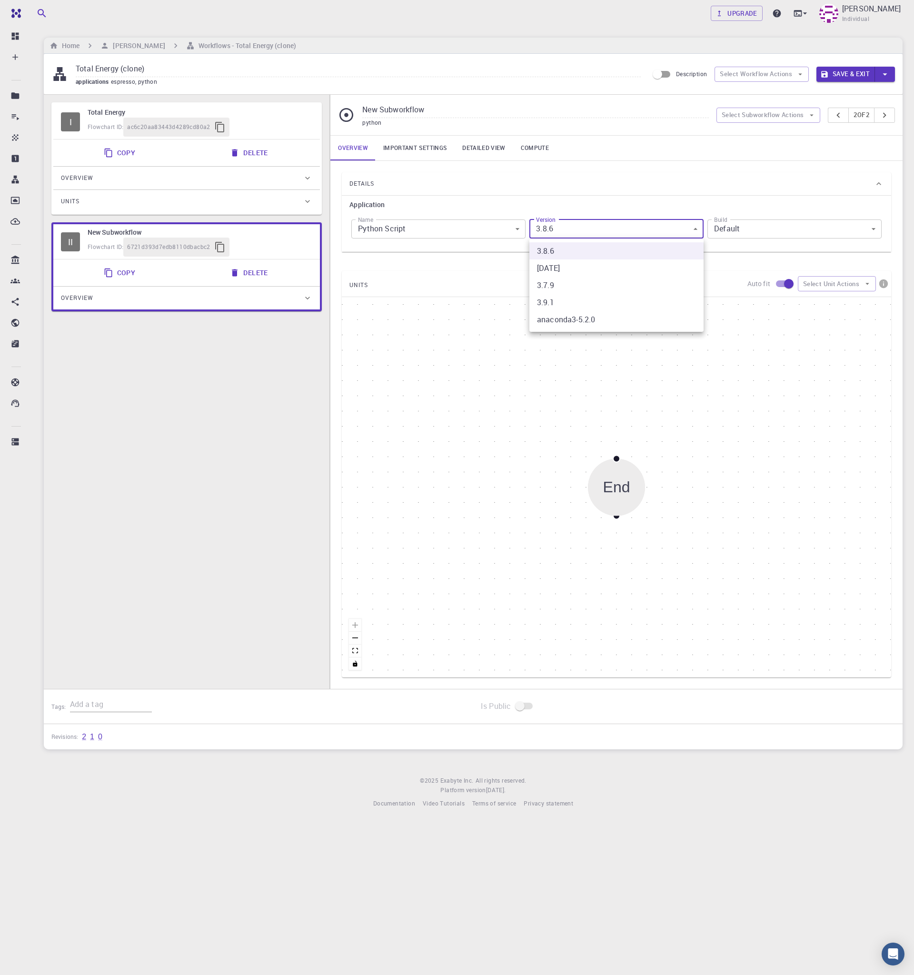
click at [626, 226] on body "Free Dashboard Create New Job New Material Create Material Upload File Import f…" at bounding box center [457, 487] width 914 height 975
click at [602, 252] on li "3.8.6" at bounding box center [617, 250] width 174 height 17
click at [832, 281] on button "Select Unit Actions" at bounding box center [837, 283] width 78 height 15
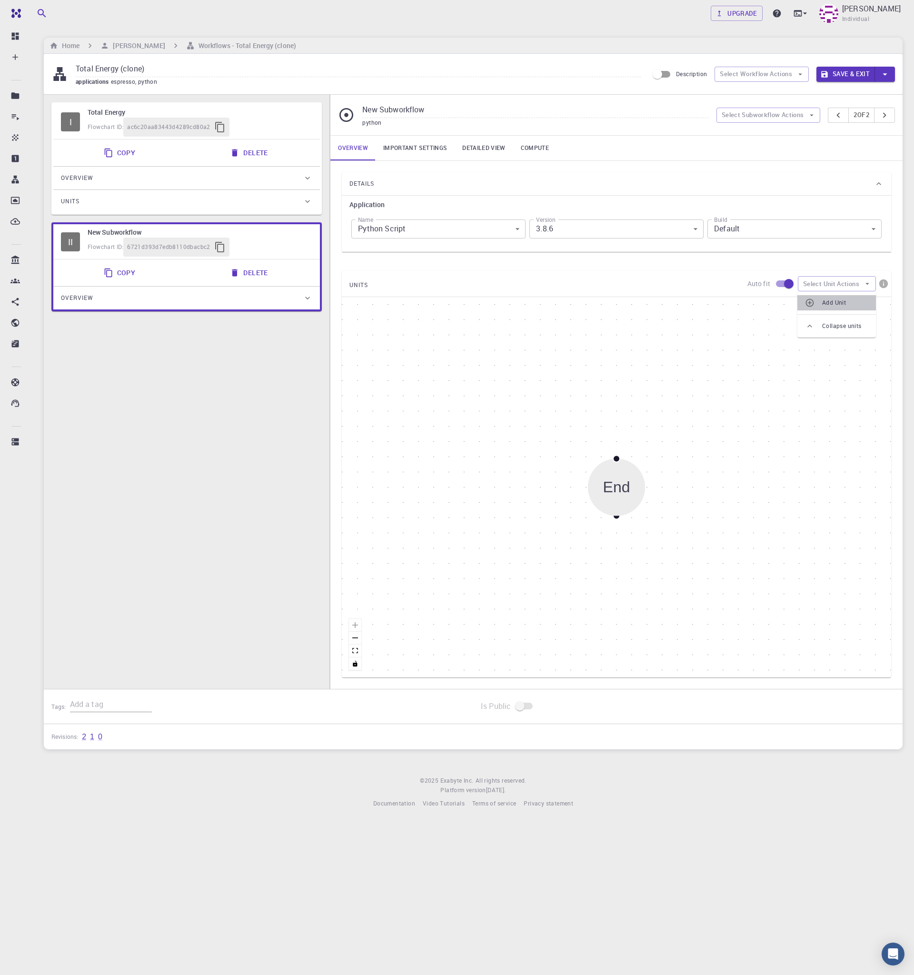
click at [828, 303] on span "Add Unit" at bounding box center [846, 303] width 46 height 10
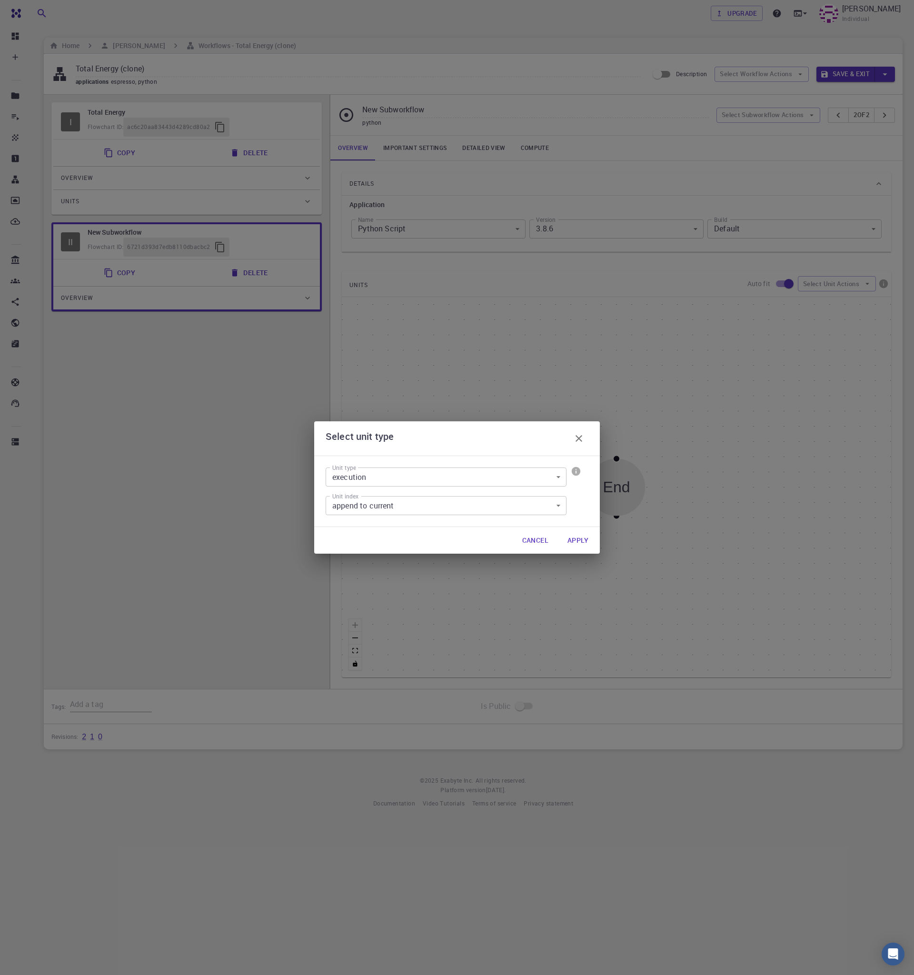
click at [572, 543] on button "Apply" at bounding box center [578, 540] width 36 height 19
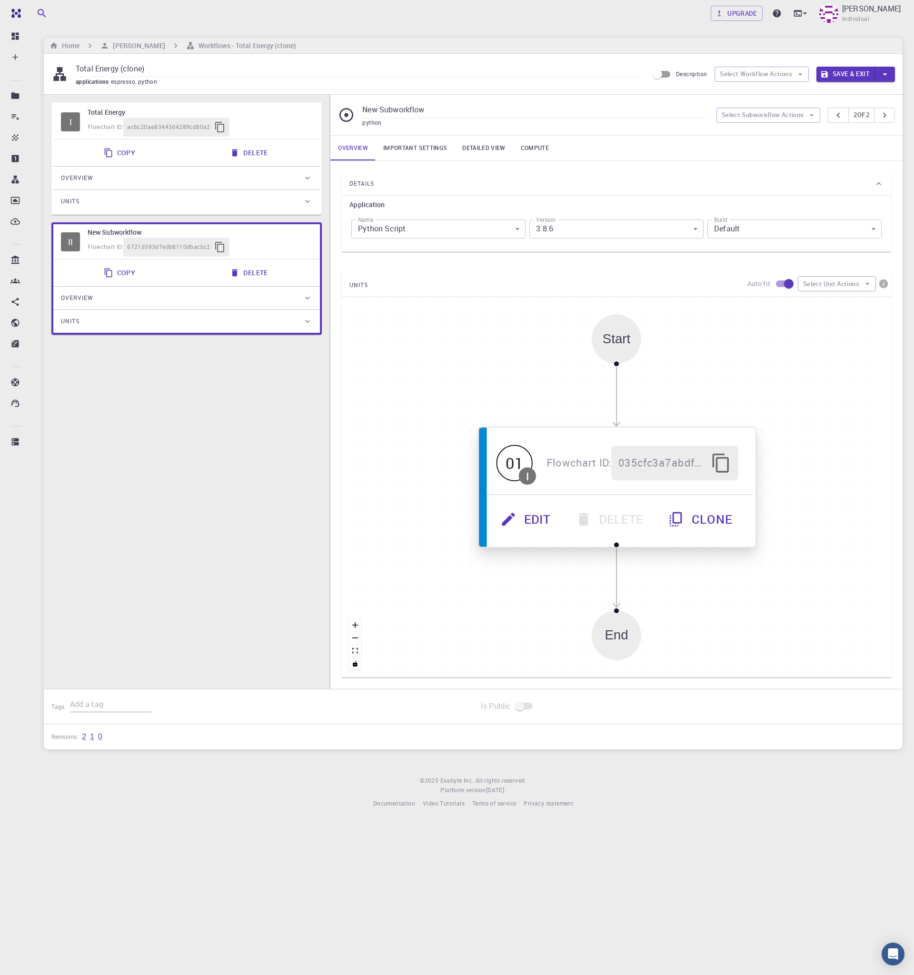
click at [527, 520] on button "Edit" at bounding box center [527, 519] width 75 height 35
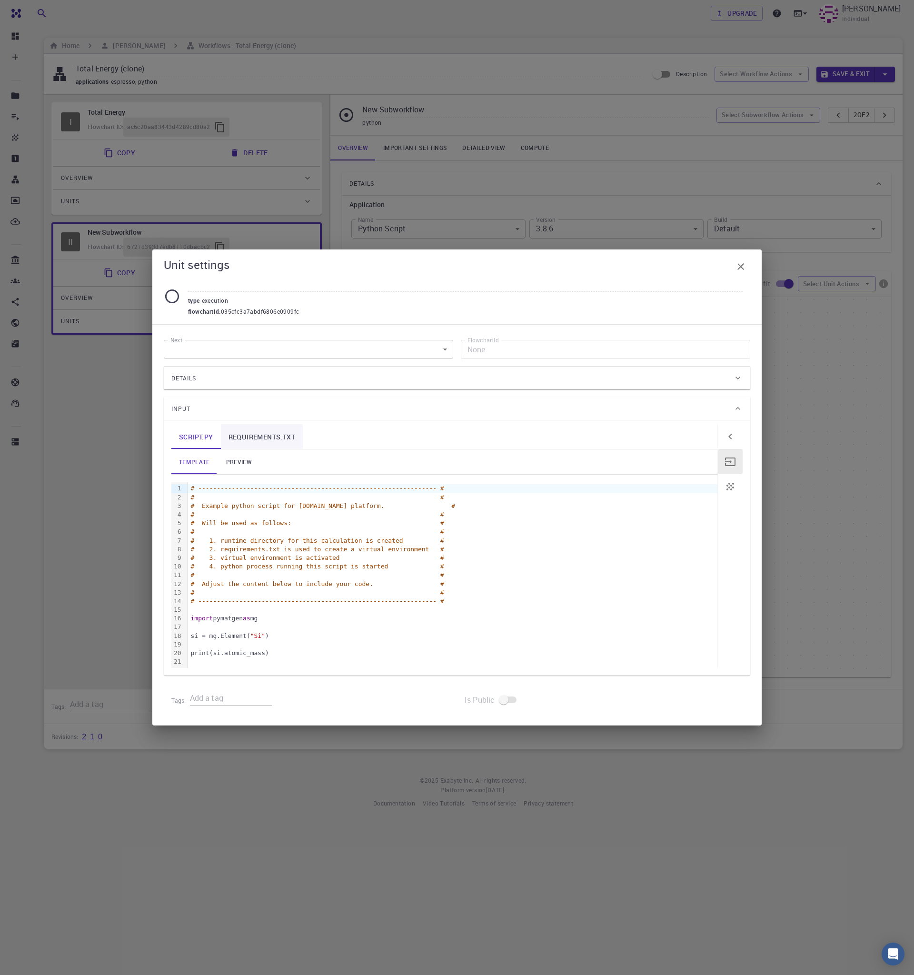
click at [267, 431] on link "requirements.txt" at bounding box center [262, 436] width 82 height 25
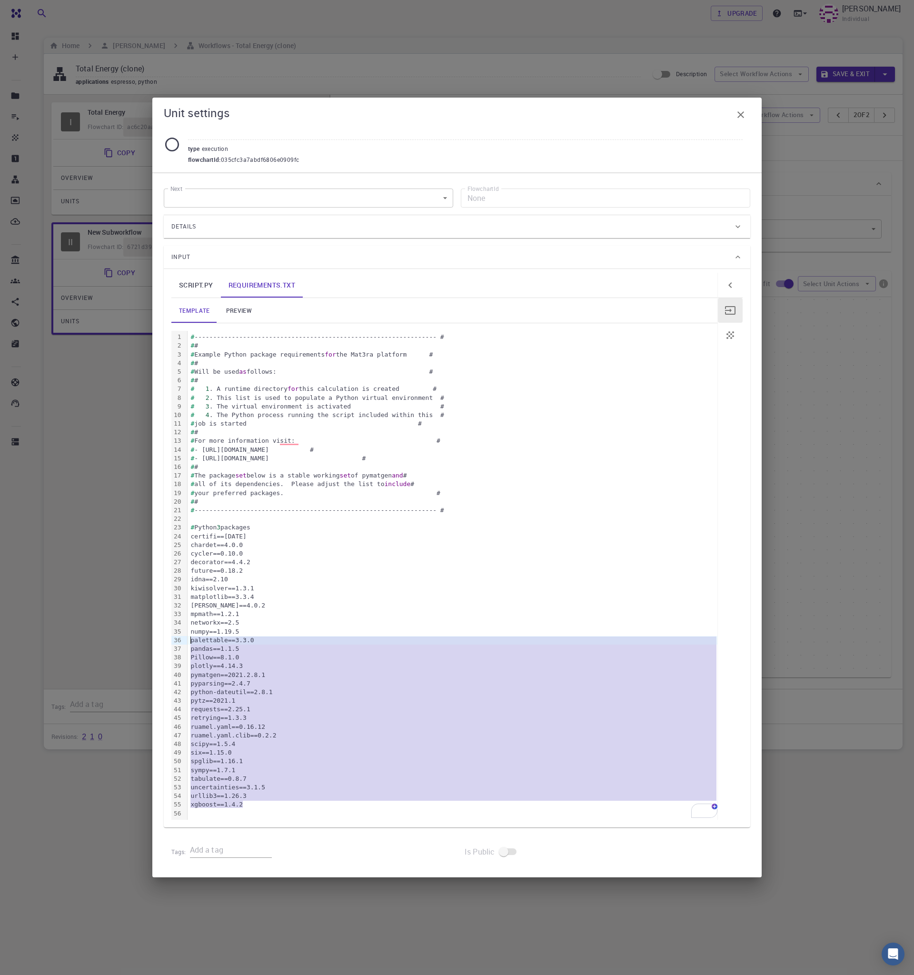
drag, startPoint x: 255, startPoint y: 809, endPoint x: 81, endPoint y: 643, distance: 239.8
click at [81, 643] on div "Unit settings type execution flowchartId : 035cfc3a7abdf6806e0909fc Next ​ Next…" at bounding box center [457, 487] width 914 height 975
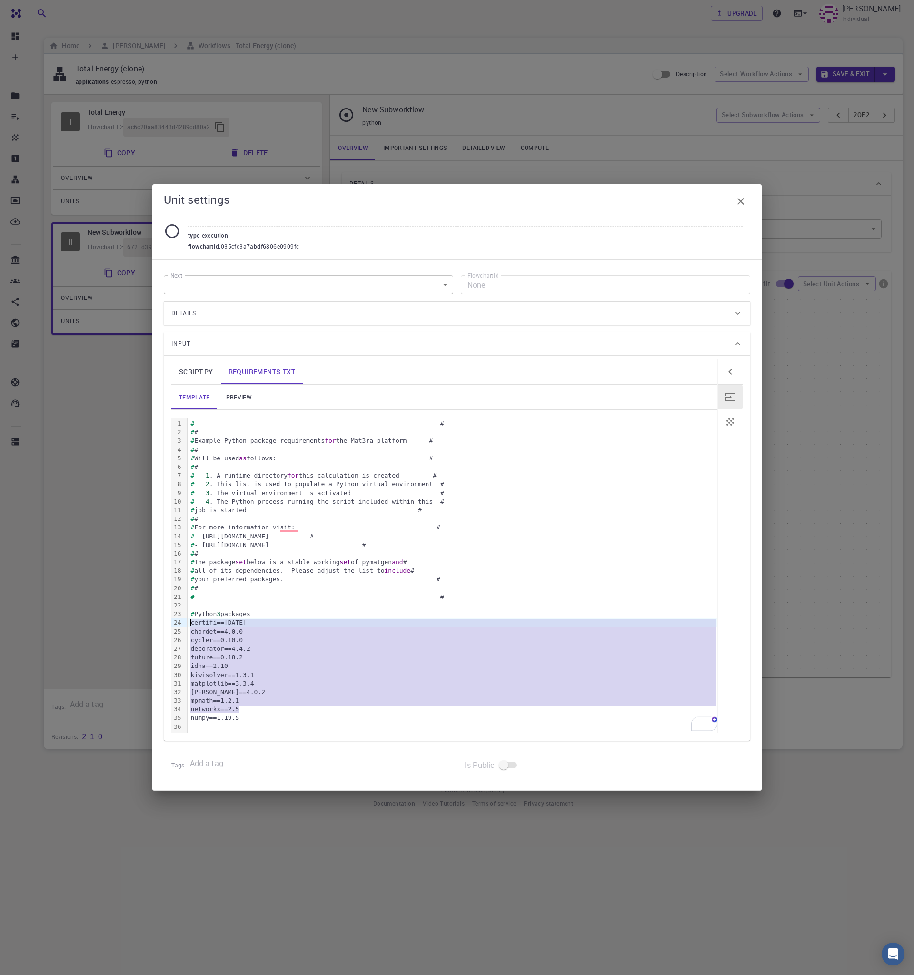
drag, startPoint x: 268, startPoint y: 710, endPoint x: 99, endPoint y: 619, distance: 192.2
click at [99, 619] on div "Unit settings type execution flowchartId : 035cfc3a7abdf6806e0909fc Next ​ Next…" at bounding box center [457, 487] width 914 height 975
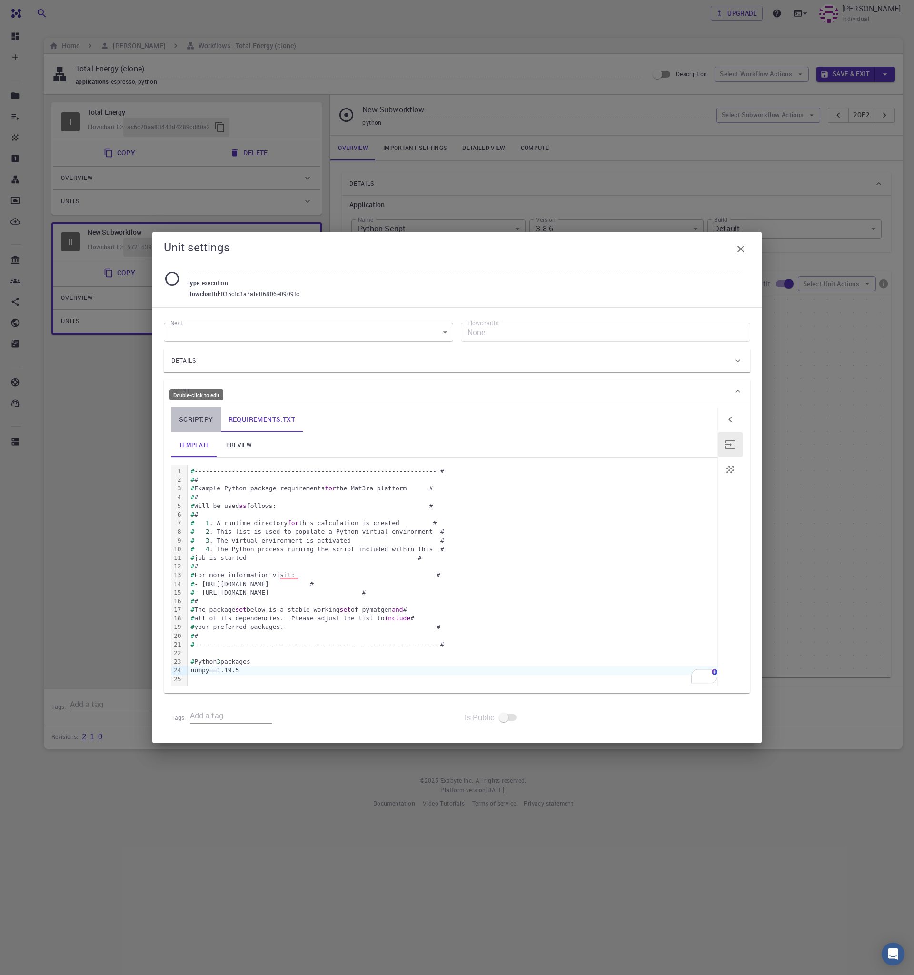
click at [205, 415] on link "script.py" at bounding box center [196, 419] width 50 height 25
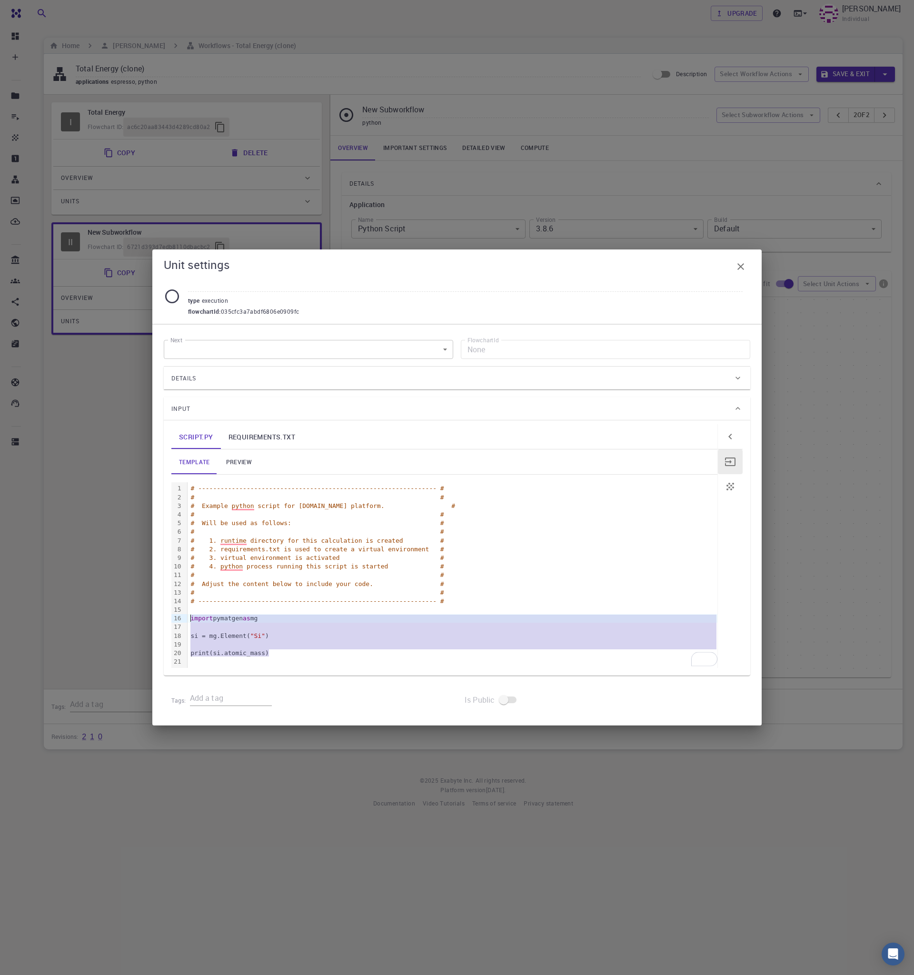
drag, startPoint x: 301, startPoint y: 651, endPoint x: 155, endPoint y: 618, distance: 148.8
click at [155, 618] on div "Next ​ Next FlowchartId None FlowchartId Details Application Name Python Script…" at bounding box center [457, 524] width 610 height 401
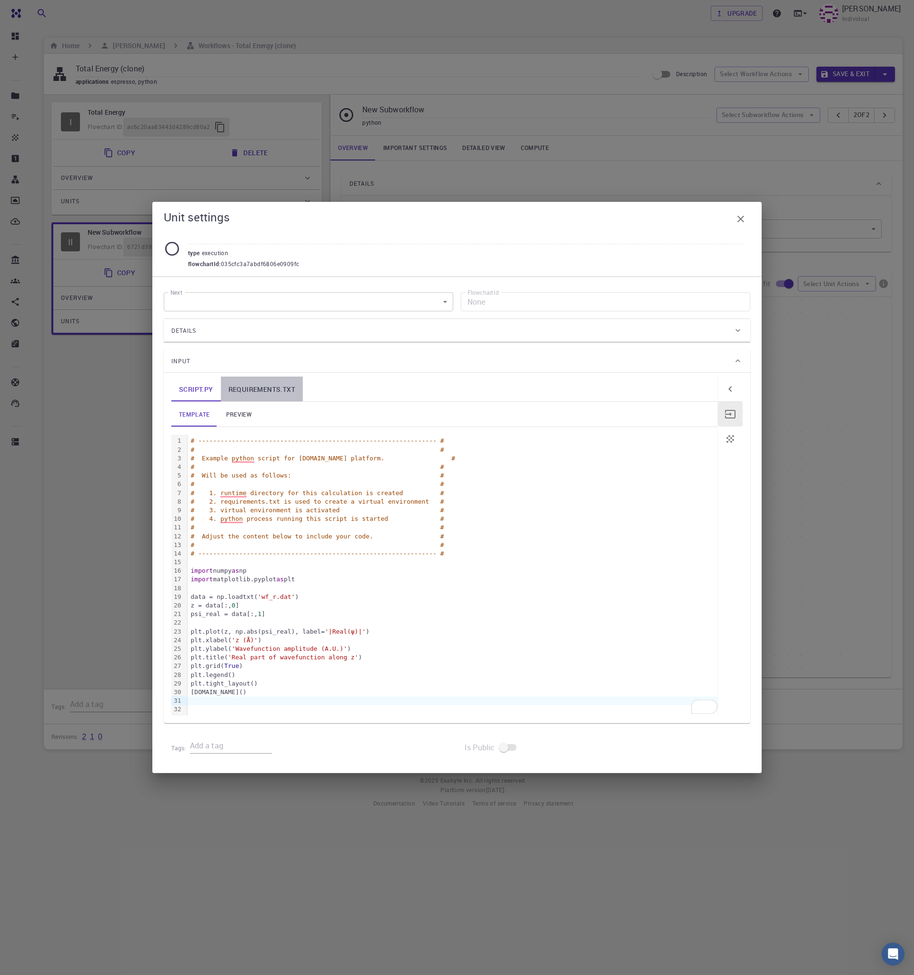
click at [249, 385] on link "requirements.txt" at bounding box center [262, 389] width 82 height 25
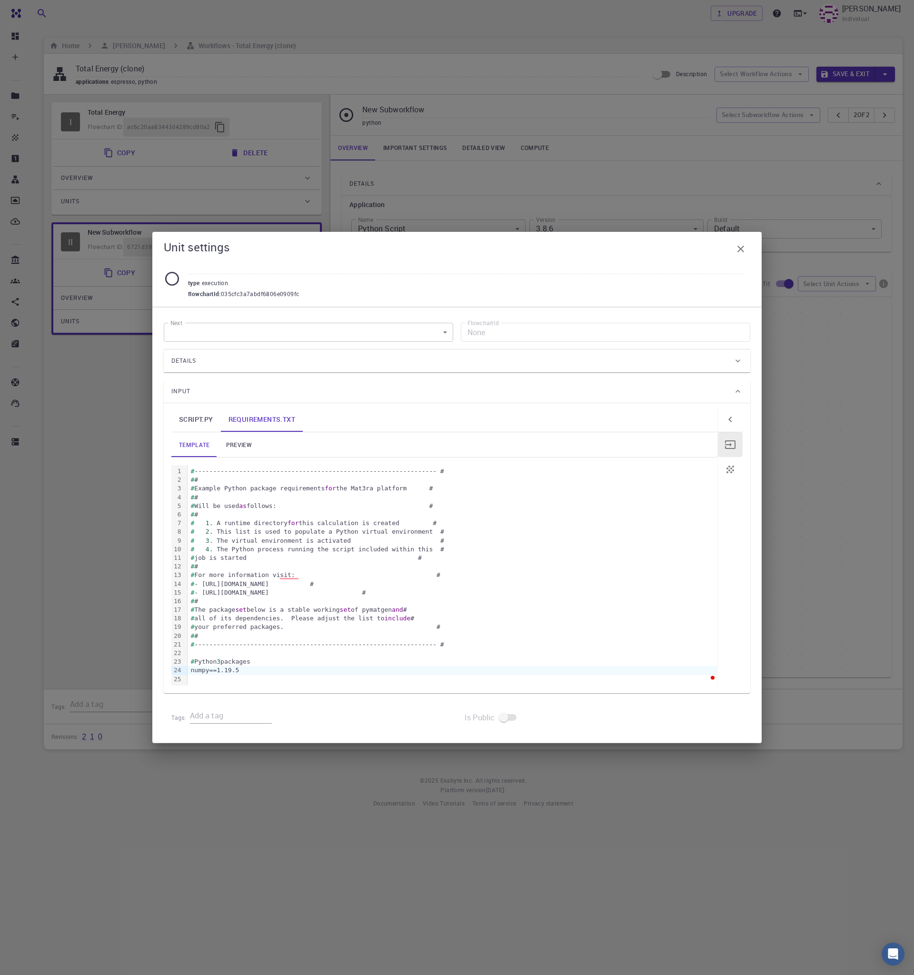
click at [256, 672] on div "numpy==1.19.5" at bounding box center [453, 670] width 530 height 9
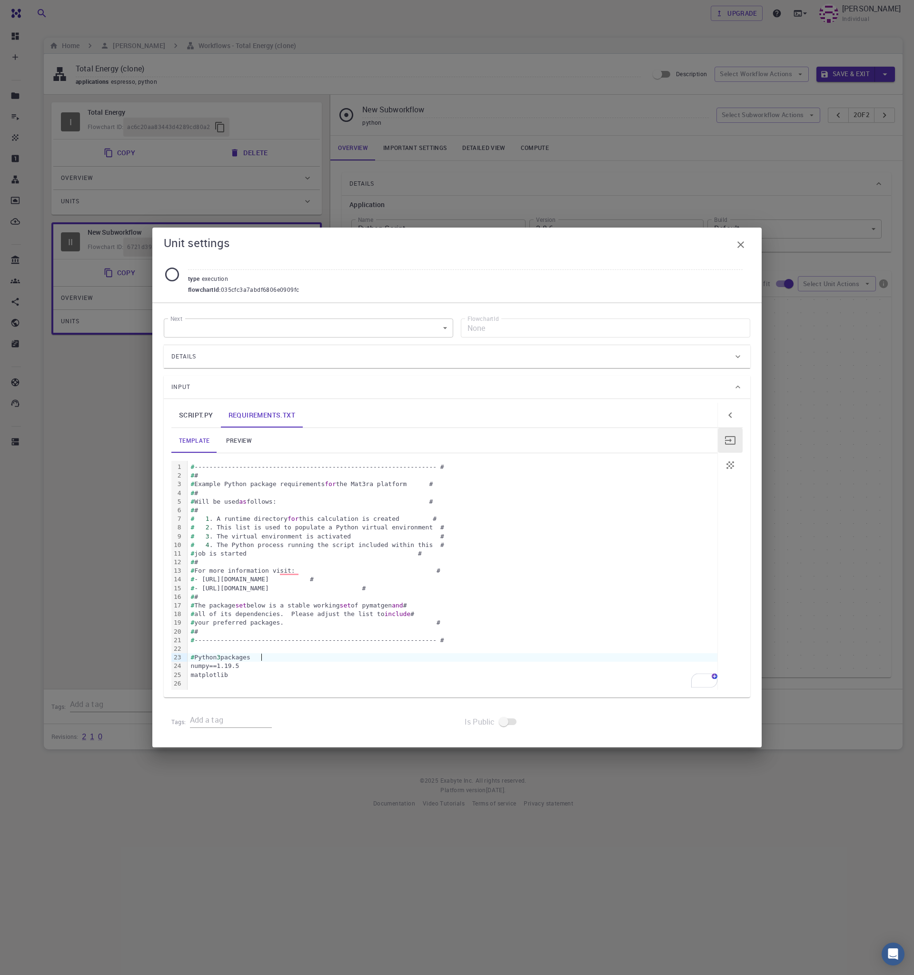
click at [302, 656] on div "# Python 3 packages" at bounding box center [453, 657] width 530 height 9
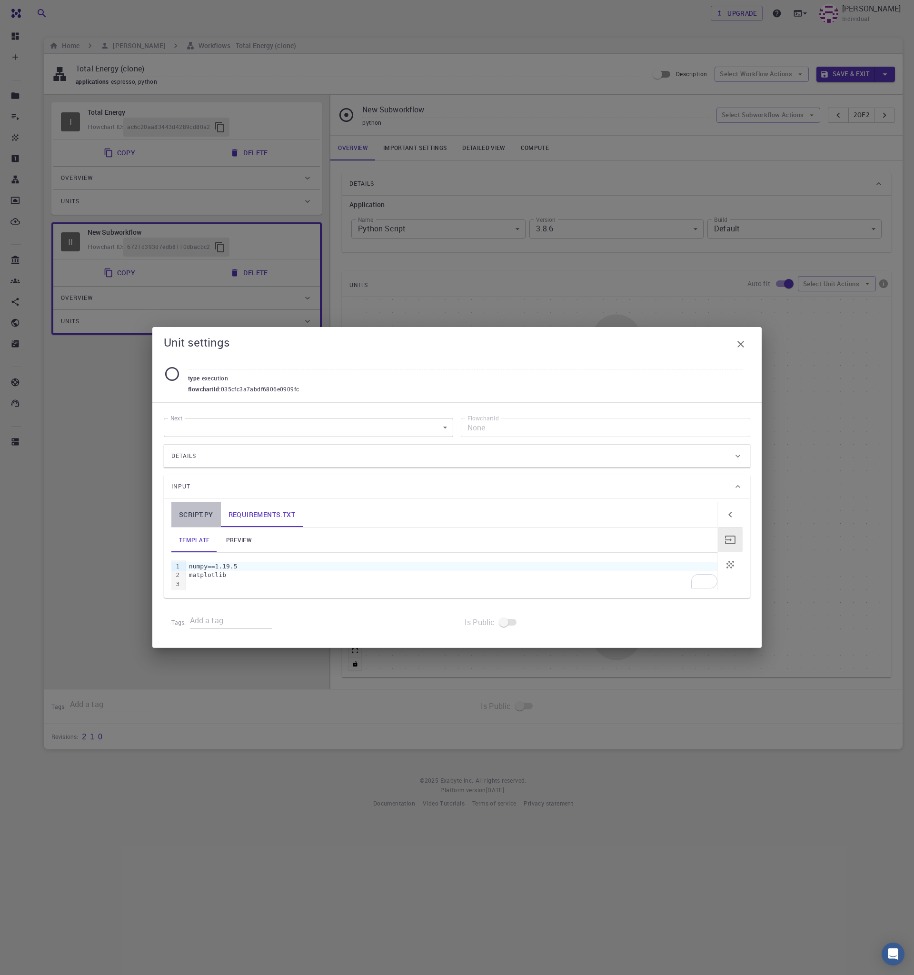
click at [211, 512] on link "script.py" at bounding box center [196, 514] width 50 height 25
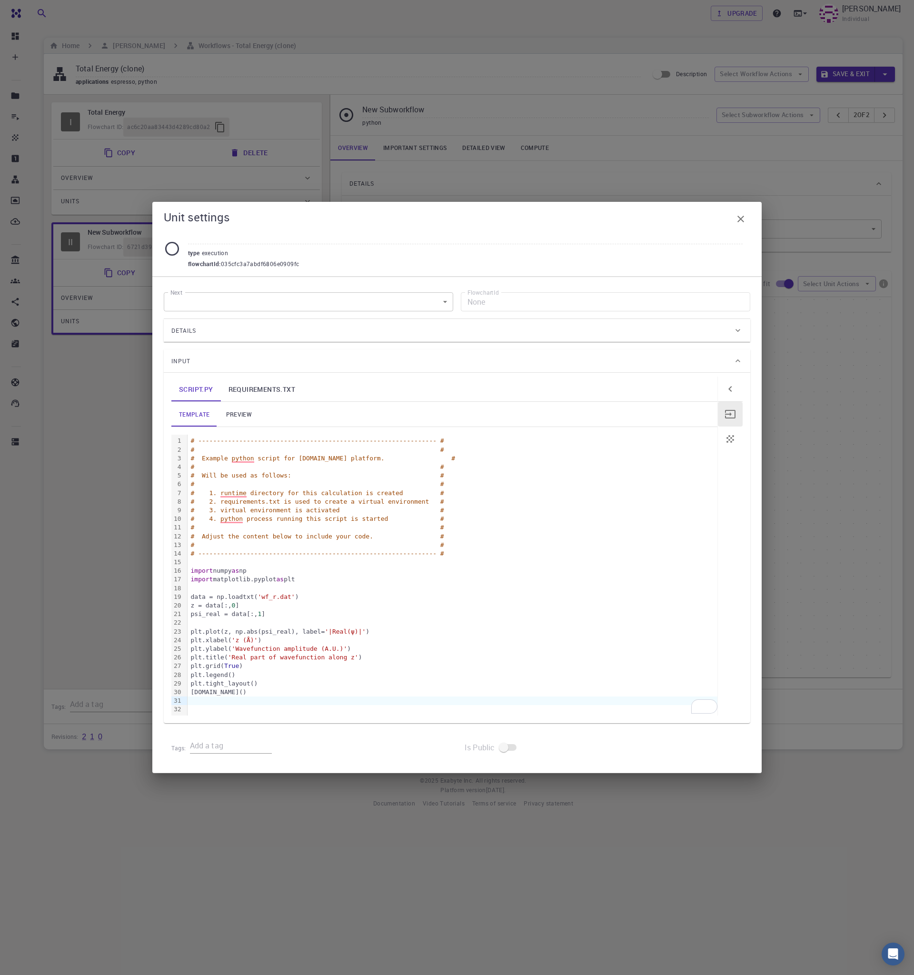
click at [740, 212] on button "button" at bounding box center [741, 219] width 19 height 19
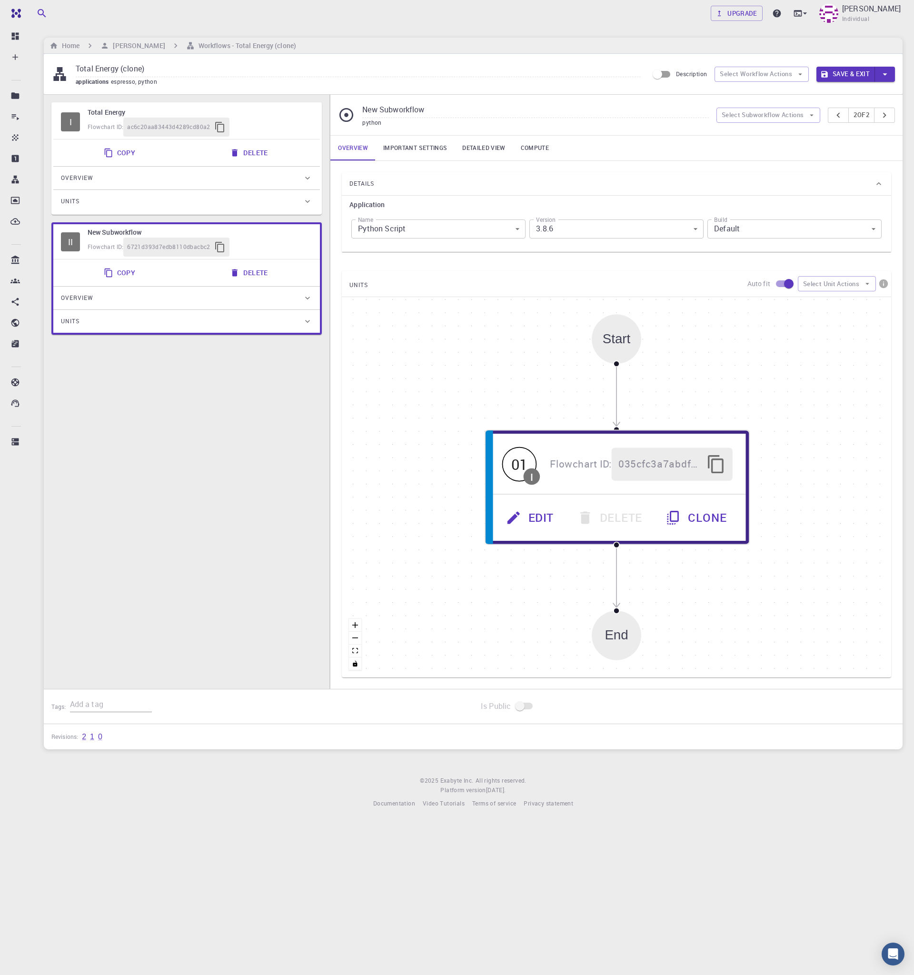
click at [137, 71] on input "Total Energy (clone)" at bounding box center [358, 69] width 565 height 16
type input "Total Energy + WFN"
click at [860, 70] on button "Save & Exit" at bounding box center [846, 74] width 59 height 15
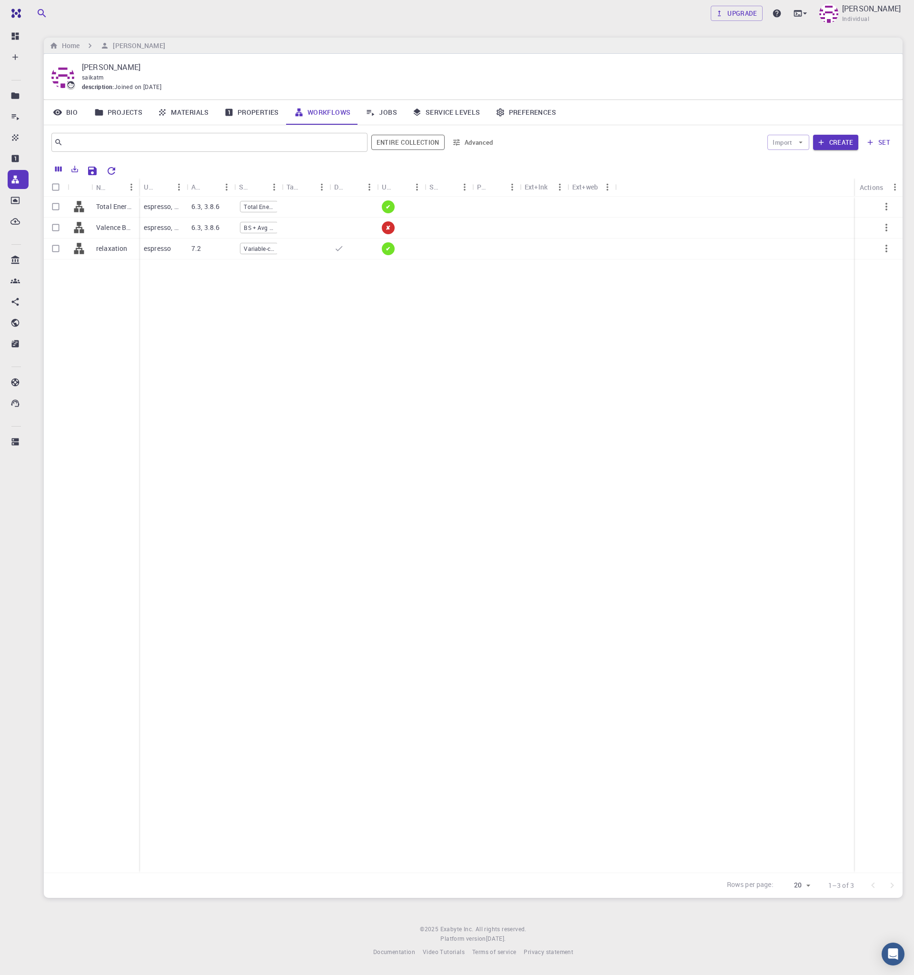
click at [388, 105] on link "Jobs" at bounding box center [381, 112] width 47 height 25
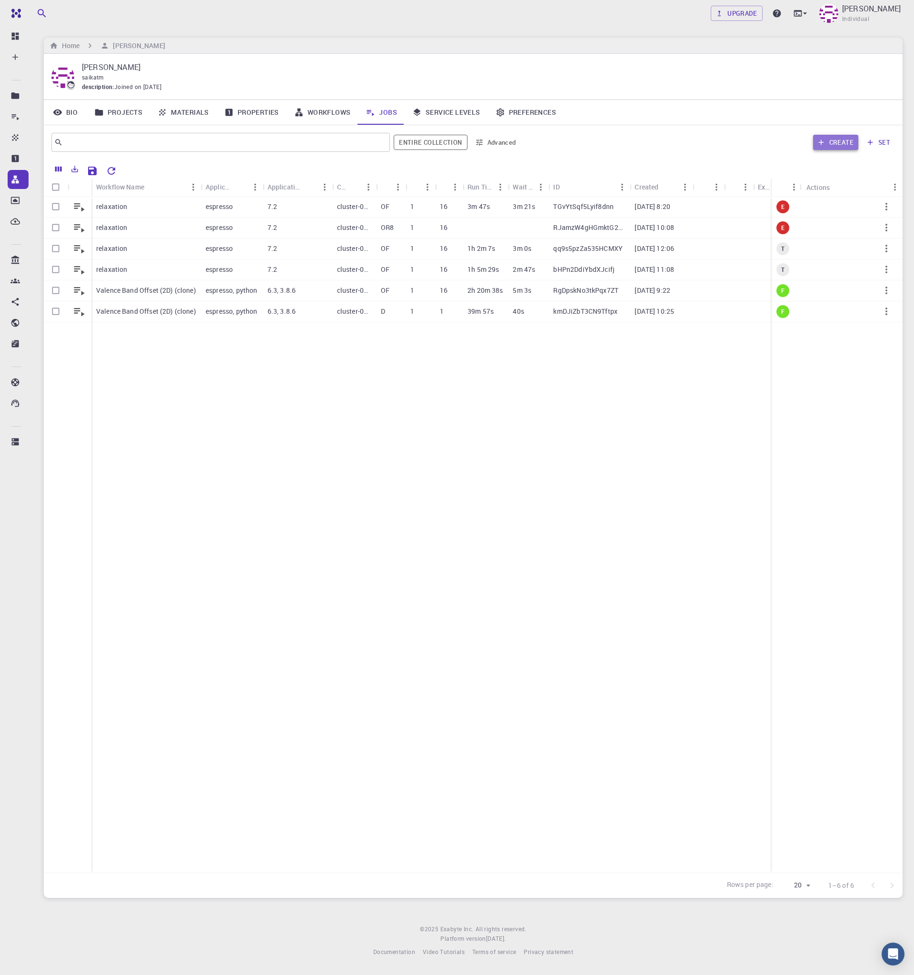
click at [844, 140] on button "Create" at bounding box center [835, 142] width 45 height 15
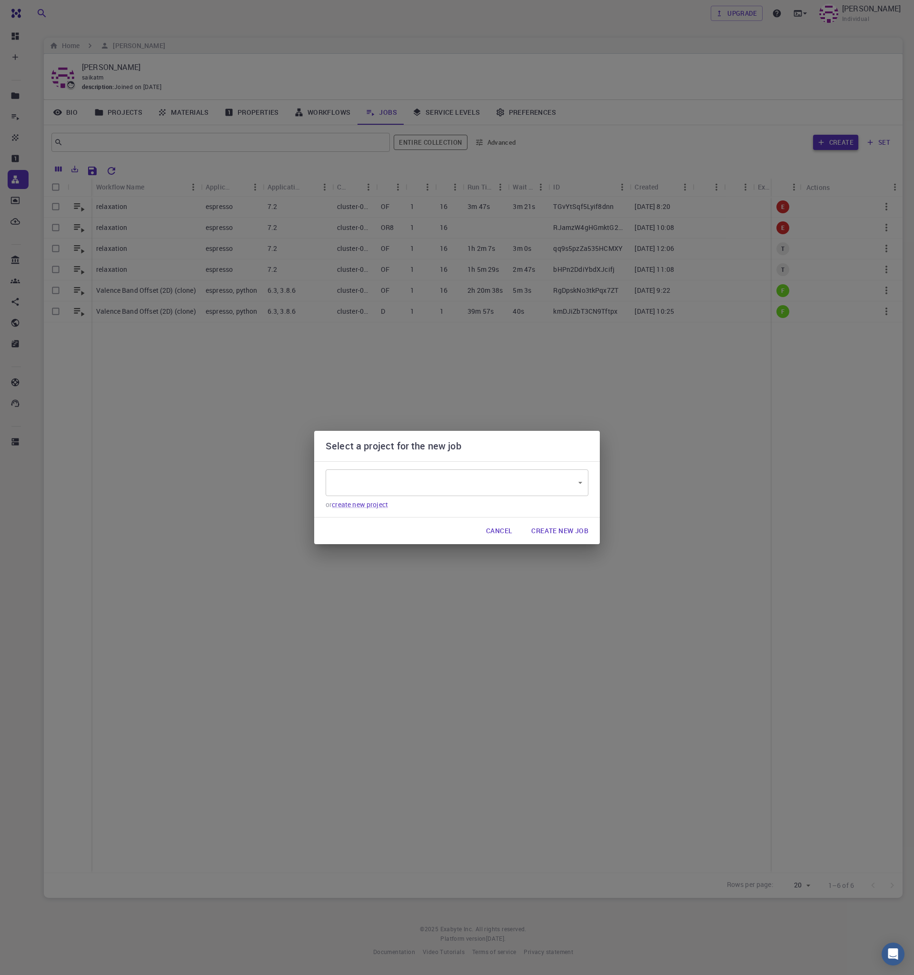
type input "NZuB38FhnPKCfMZtG"
click at [574, 531] on button "Create New Job" at bounding box center [560, 531] width 72 height 19
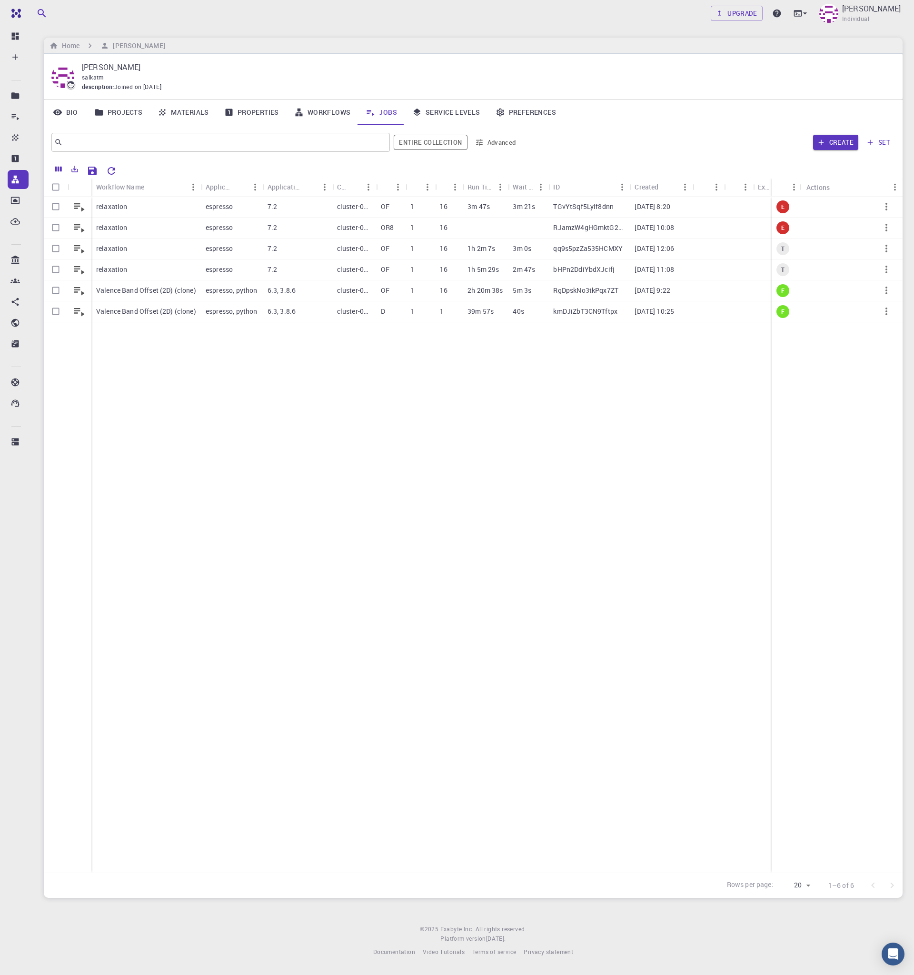
click at [175, 112] on link "Materials" at bounding box center [183, 112] width 67 height 25
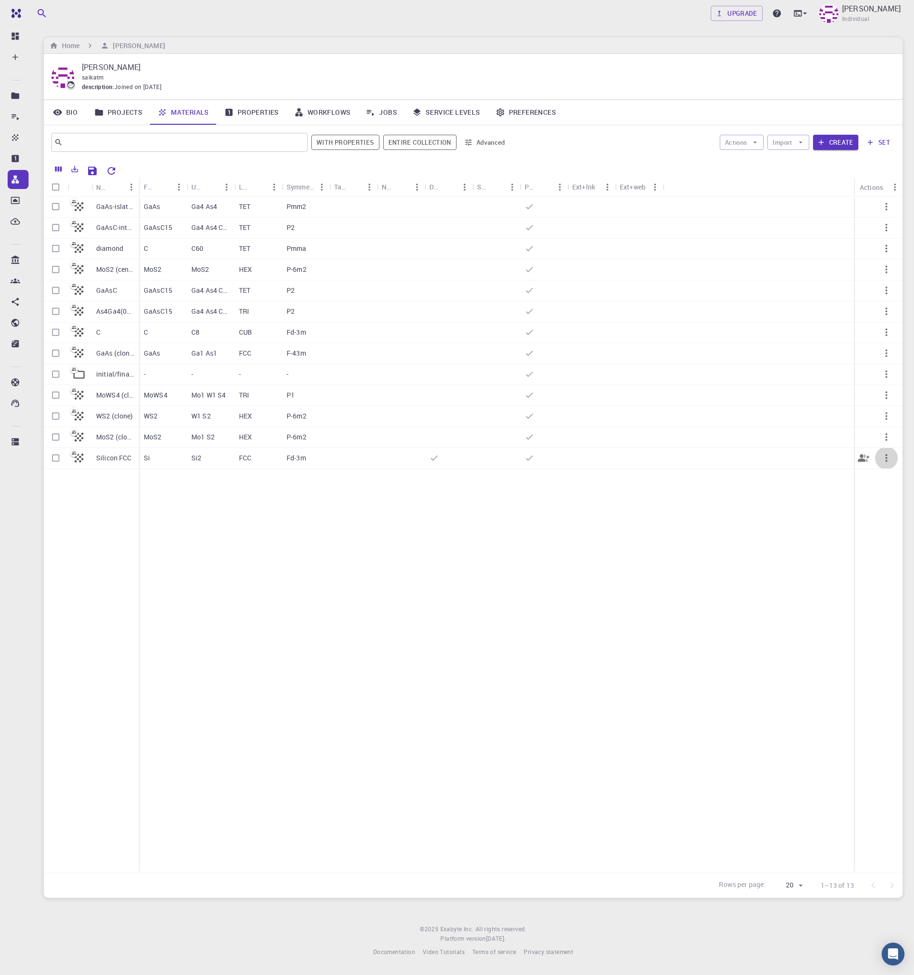
click at [893, 455] on button "button" at bounding box center [886, 458] width 23 height 23
click at [888, 484] on span "Set default" at bounding box center [884, 480] width 30 height 10
click at [324, 111] on link "Workflows" at bounding box center [323, 112] width 72 height 25
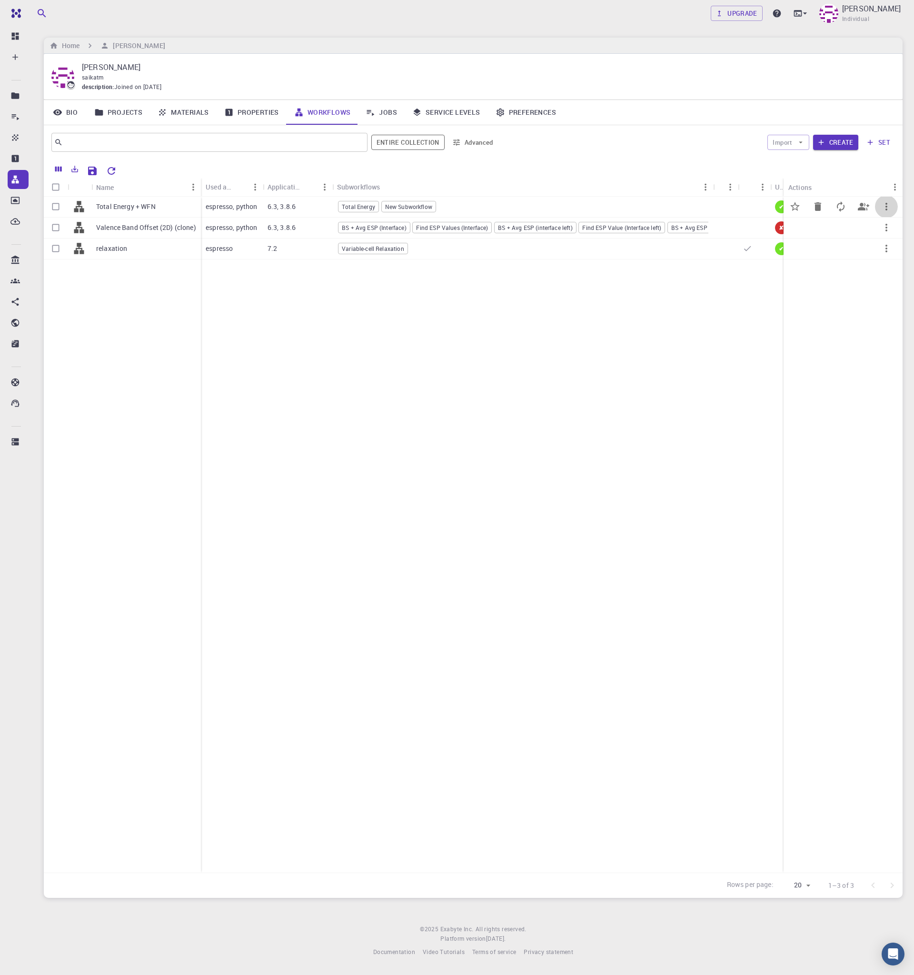
click at [885, 203] on icon "button" at bounding box center [886, 206] width 11 height 11
click at [881, 224] on span "Set default" at bounding box center [884, 228] width 30 height 10
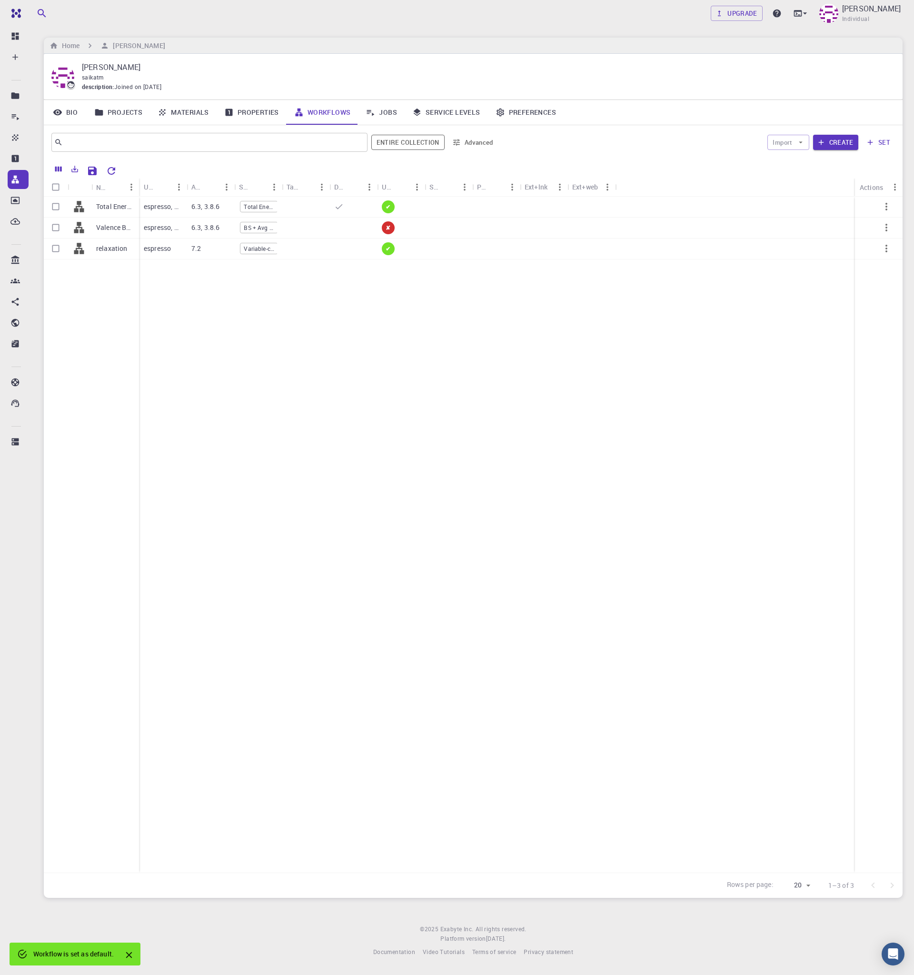
click at [396, 117] on link "Jobs" at bounding box center [381, 112] width 47 height 25
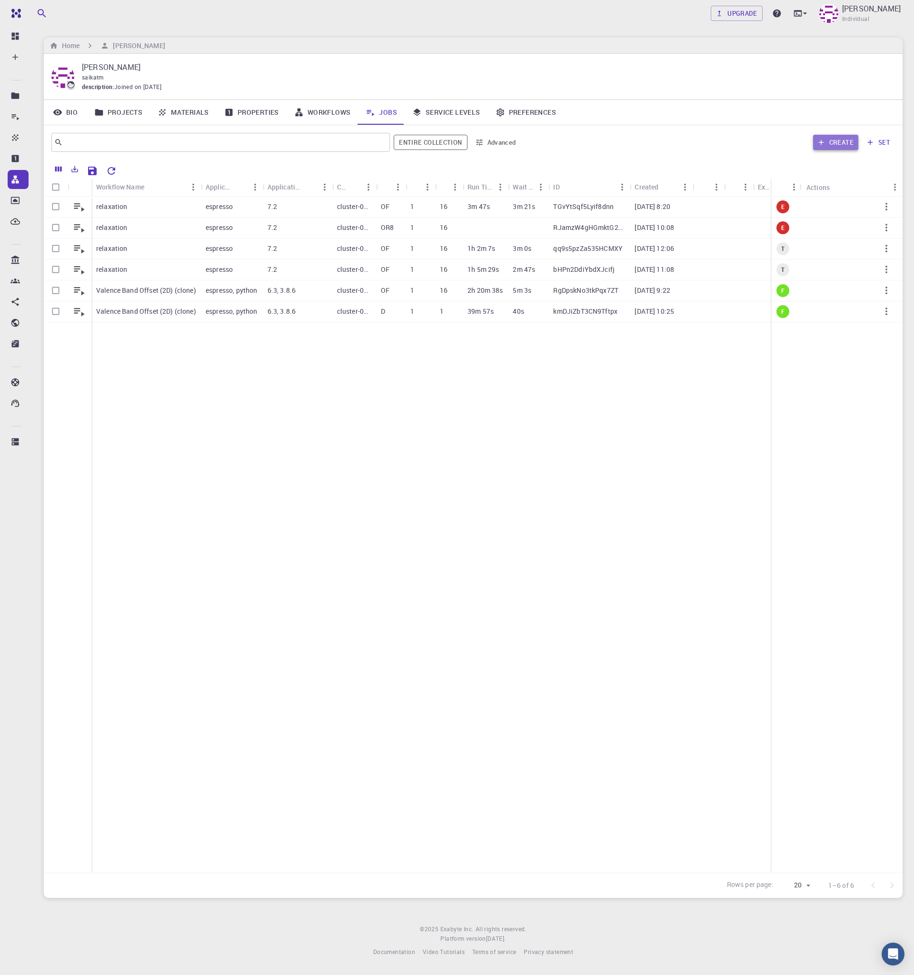
click at [833, 146] on button "Create" at bounding box center [835, 142] width 45 height 15
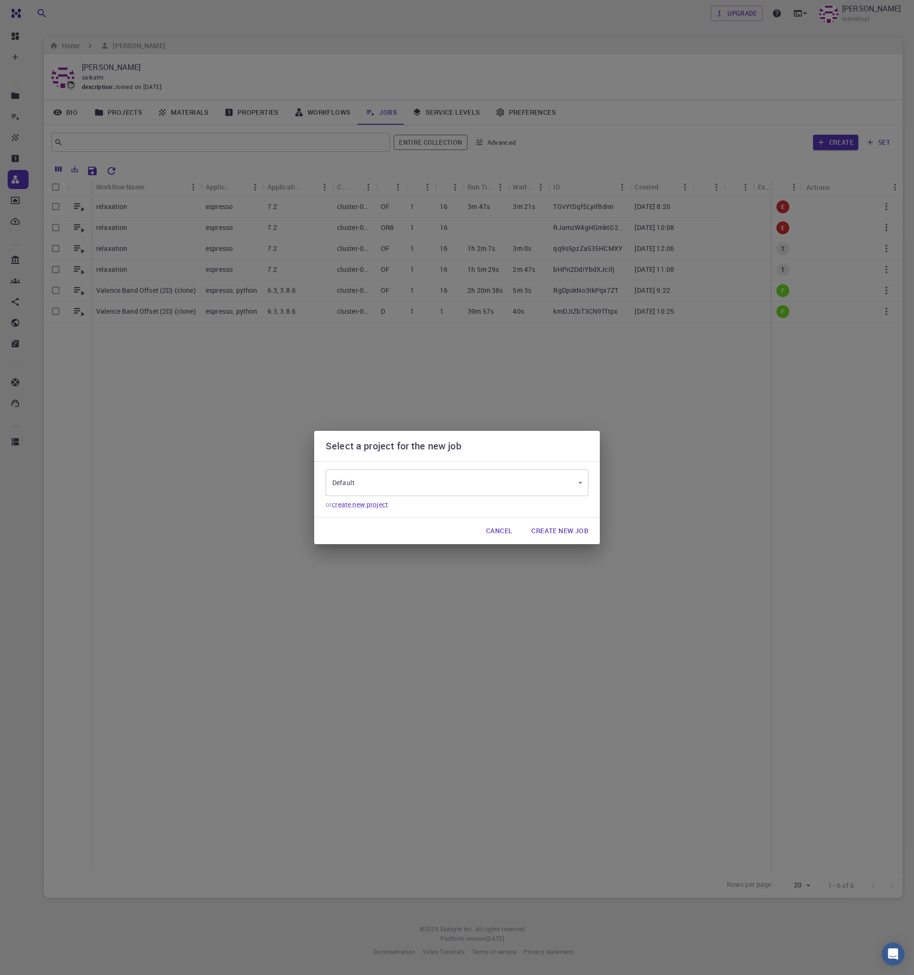
click at [546, 536] on button "Create New Job" at bounding box center [560, 531] width 72 height 19
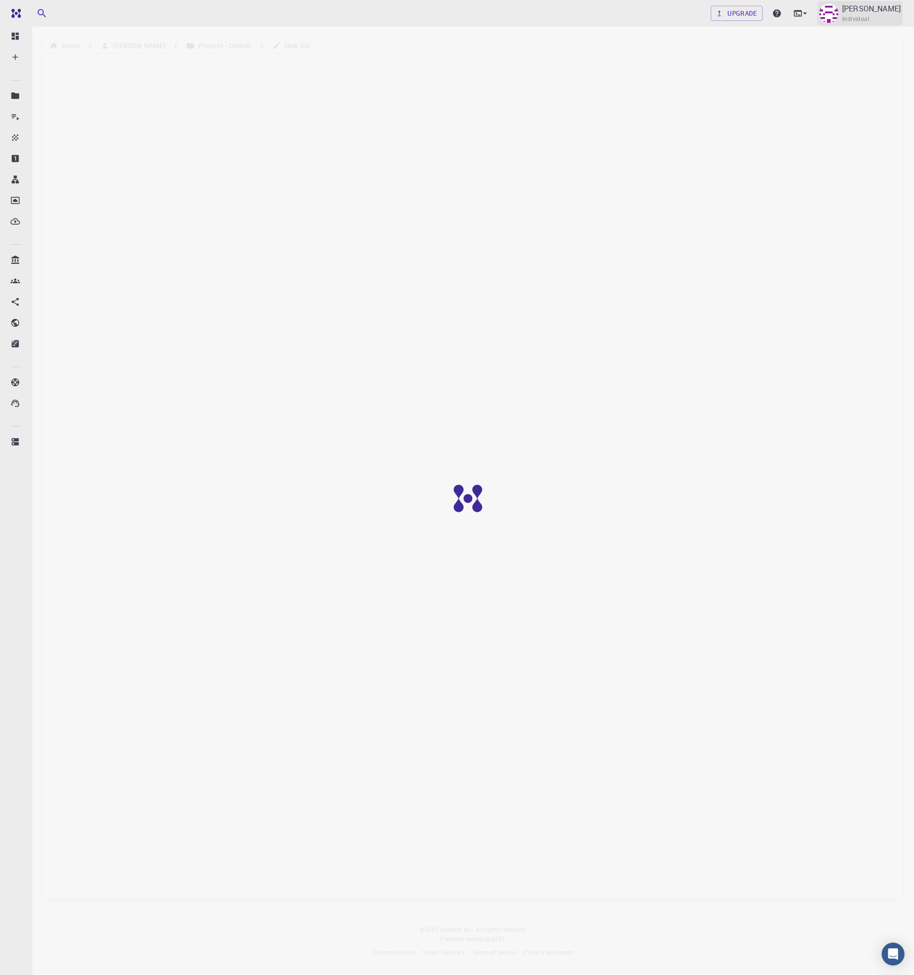
click at [852, 12] on p "[PERSON_NAME]" at bounding box center [872, 8] width 59 height 11
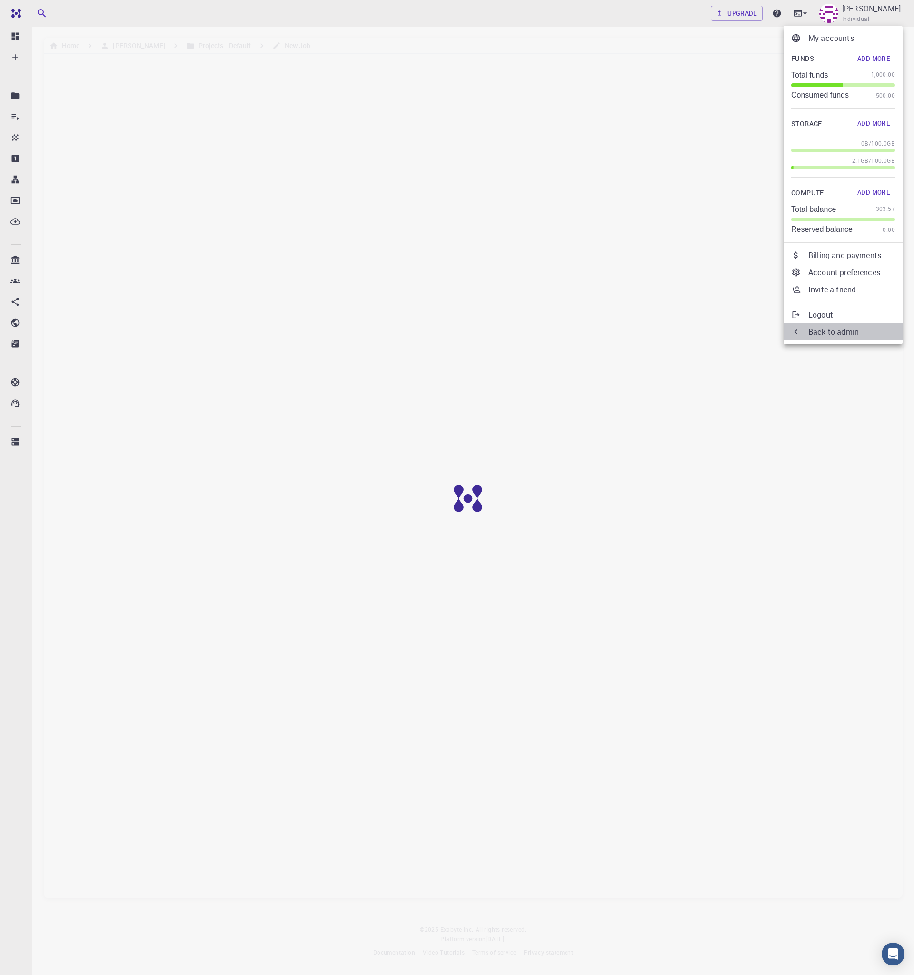
click at [829, 330] on p "Back to admin" at bounding box center [852, 331] width 87 height 11
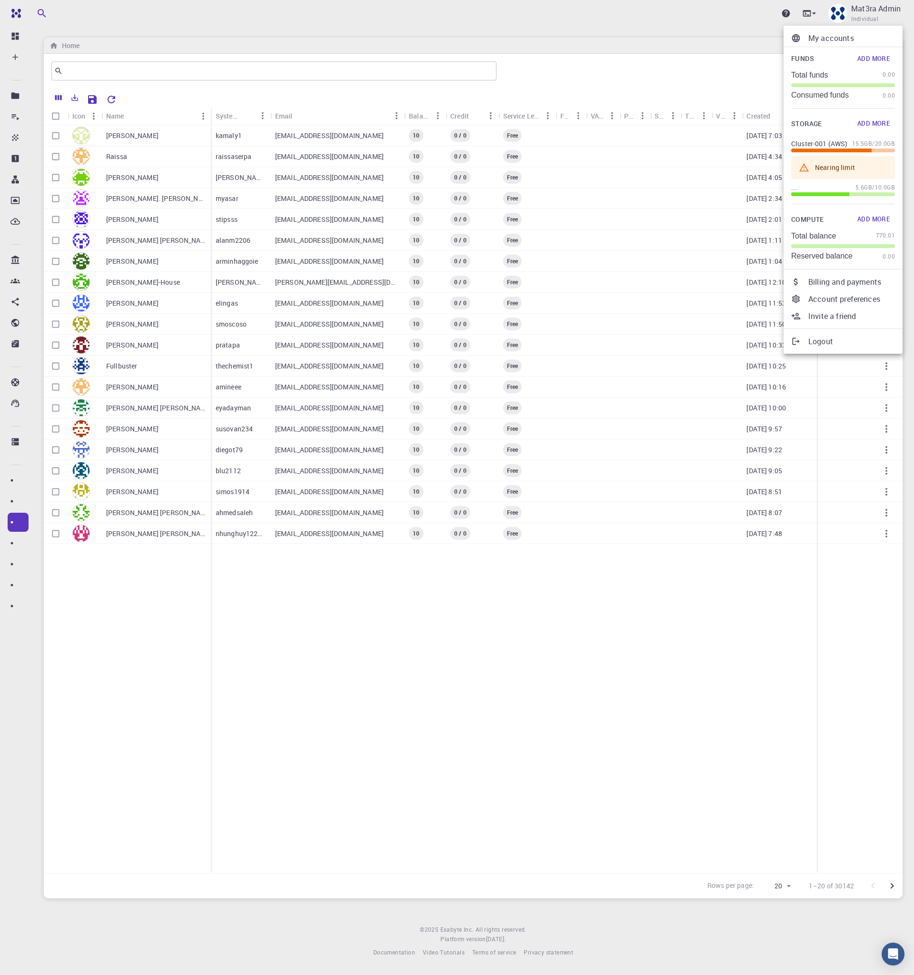
click at [553, 43] on div at bounding box center [457, 487] width 914 height 975
